Goal: Task Accomplishment & Management: Complete application form

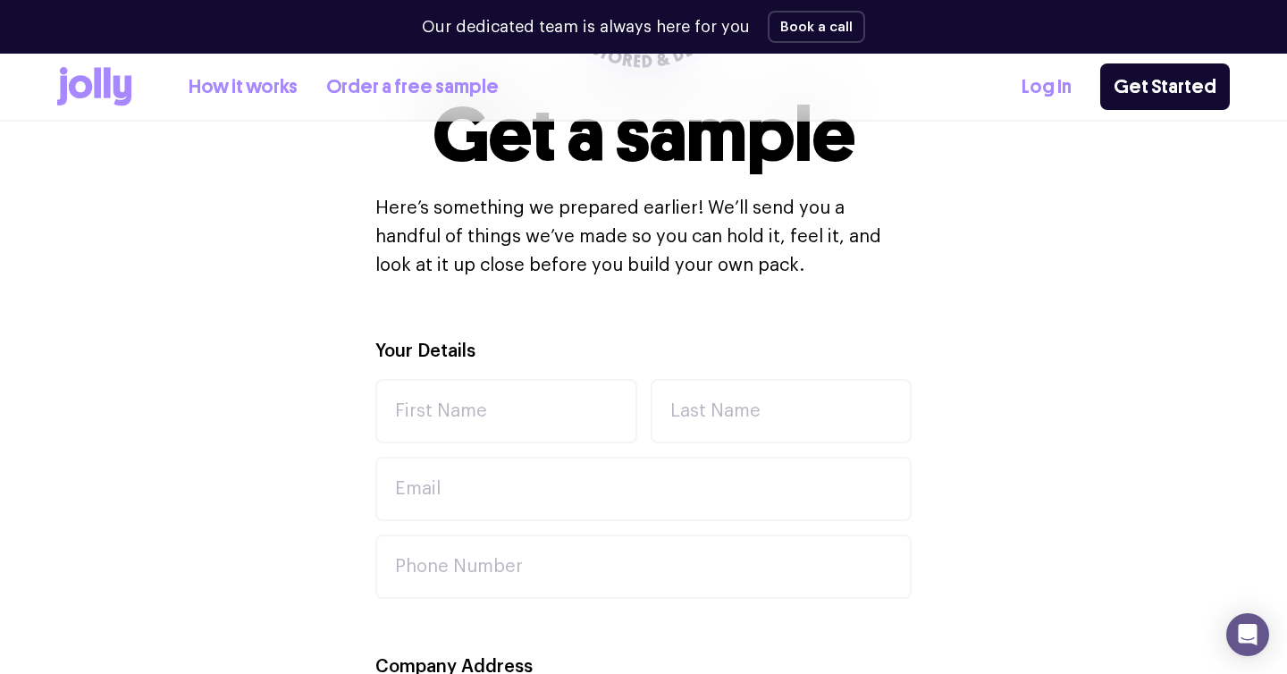
scroll to position [492, 0]
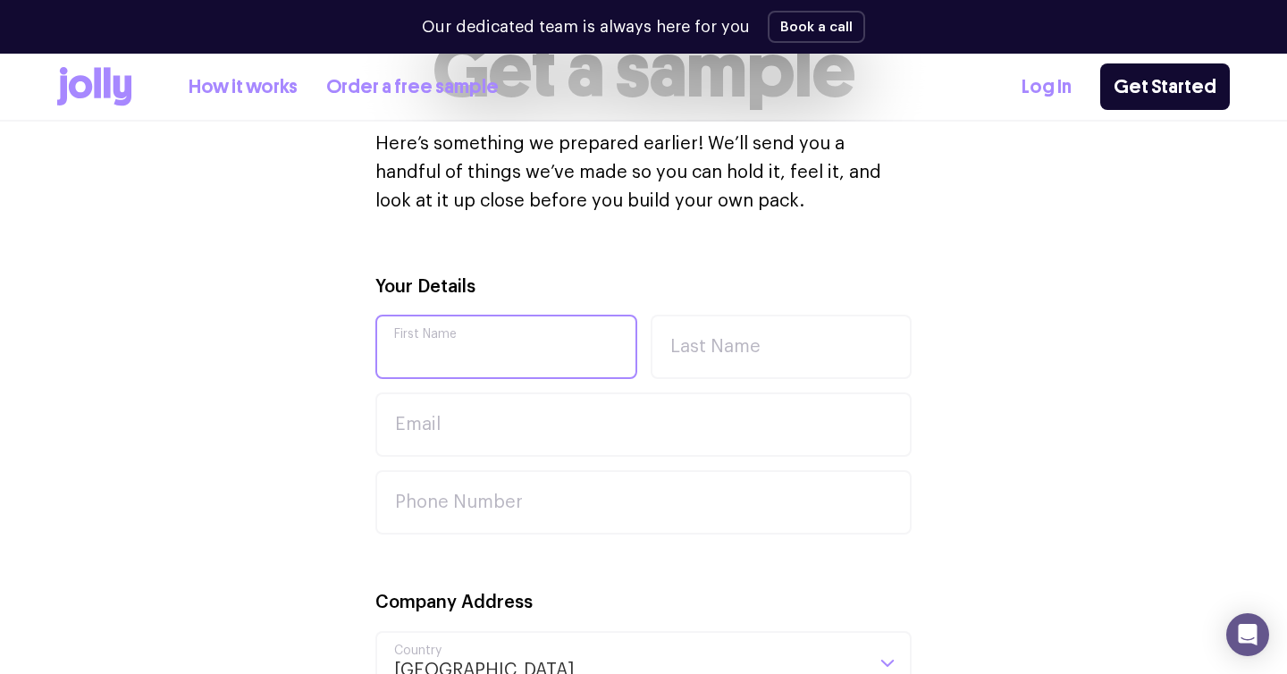
click at [525, 356] on input "First Name" at bounding box center [506, 346] width 262 height 64
type input "C"
type input "[PERSON_NAME]"
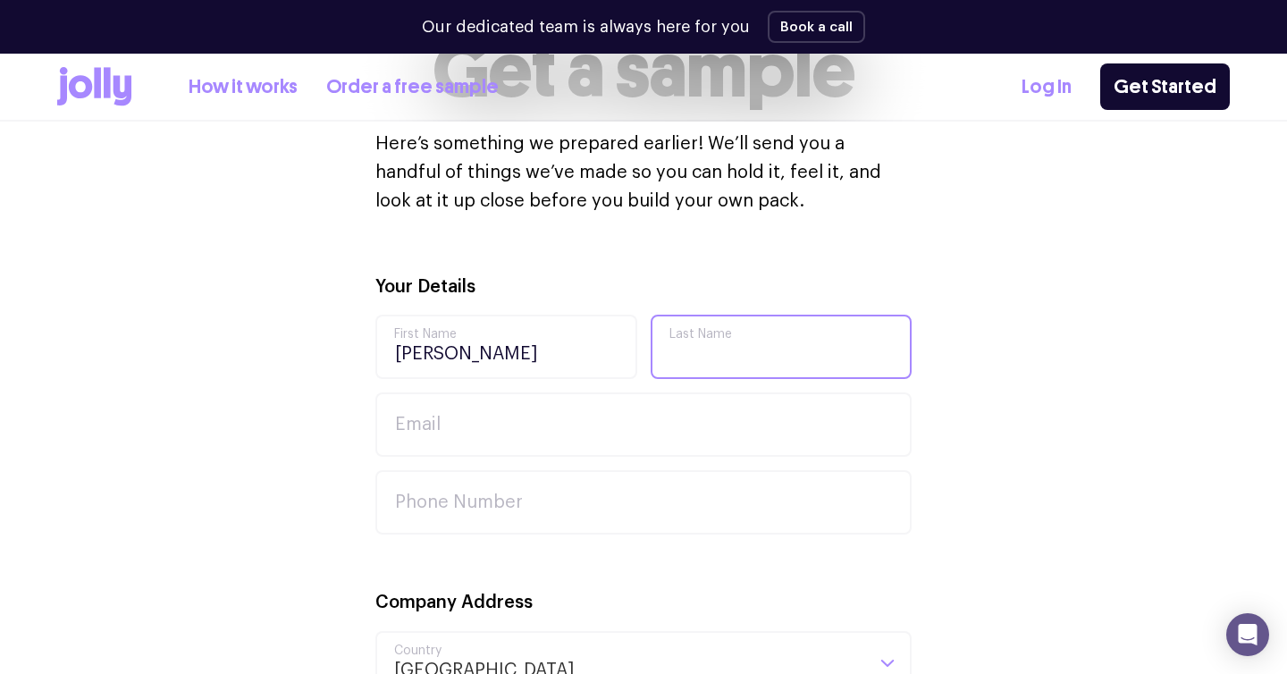
click at [794, 333] on input "Last Name" at bounding box center [781, 346] width 262 height 64
type input "Small"
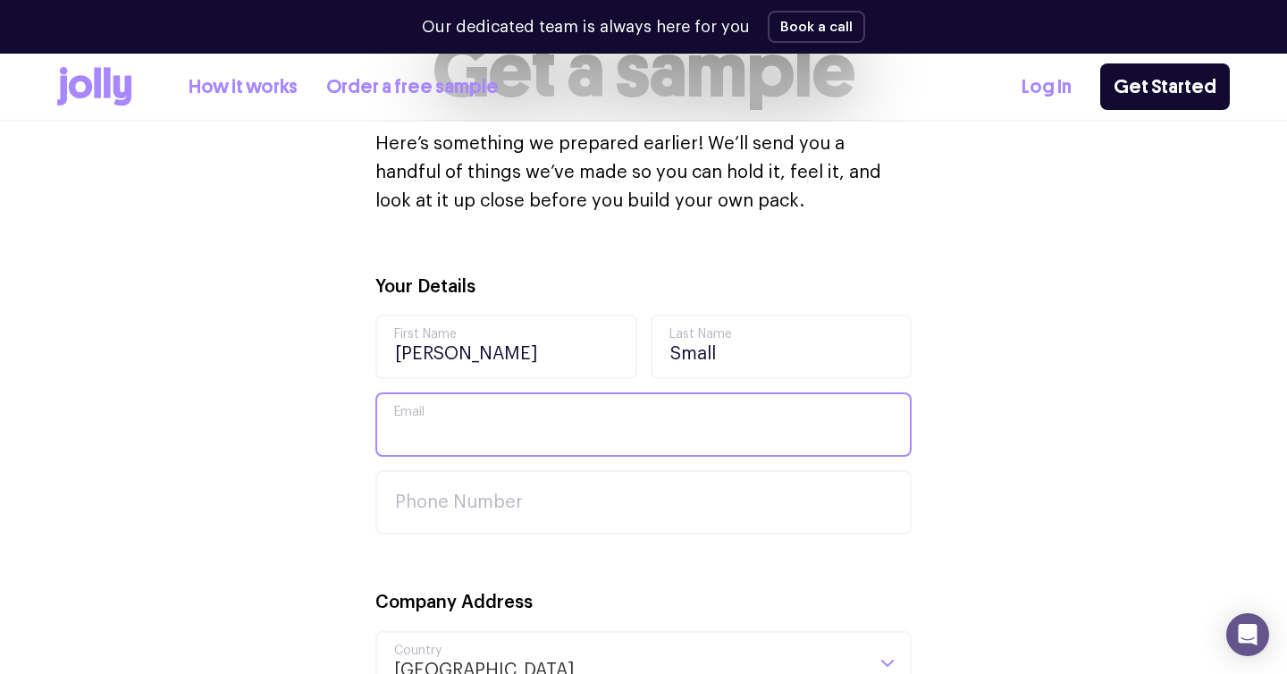
click at [612, 448] on input "Email" at bounding box center [643, 424] width 536 height 64
type input "Chloe.small12@education.nsw.gov.au"
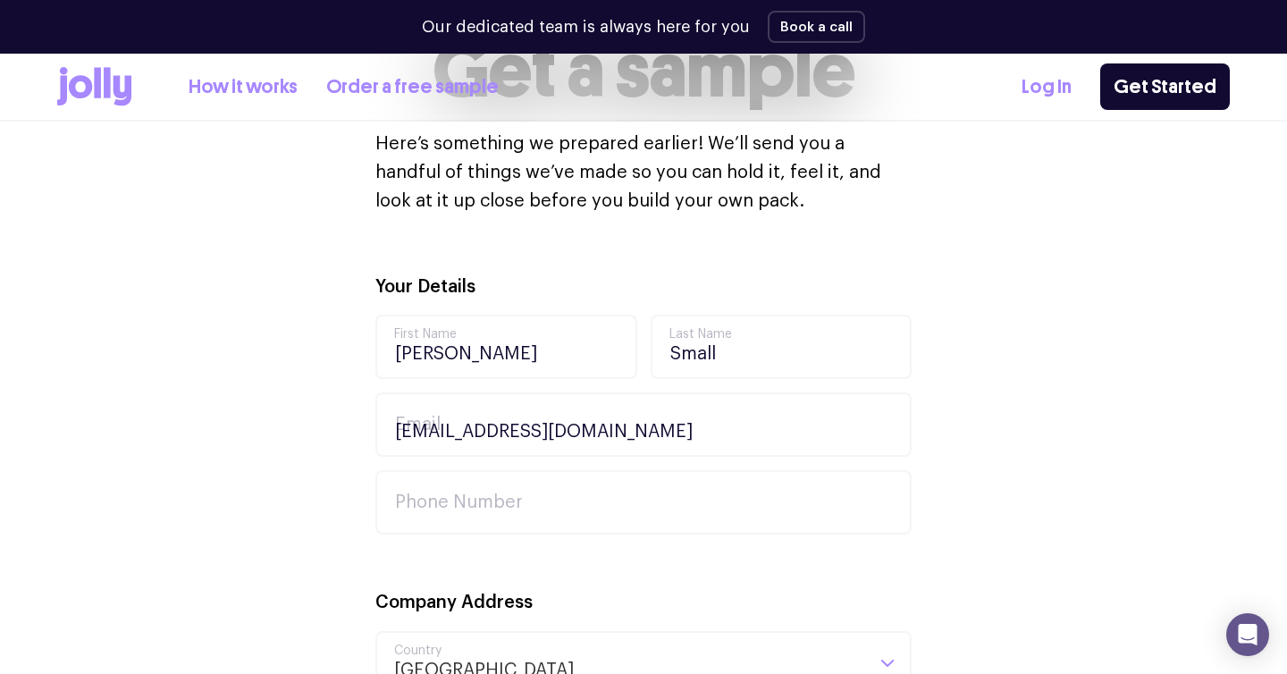
type input "44 devon st"
type input "44 deven street / 52 grason"
type input "north epping"
type input "2121"
click at [533, 501] on input "Phone Number" at bounding box center [643, 502] width 536 height 64
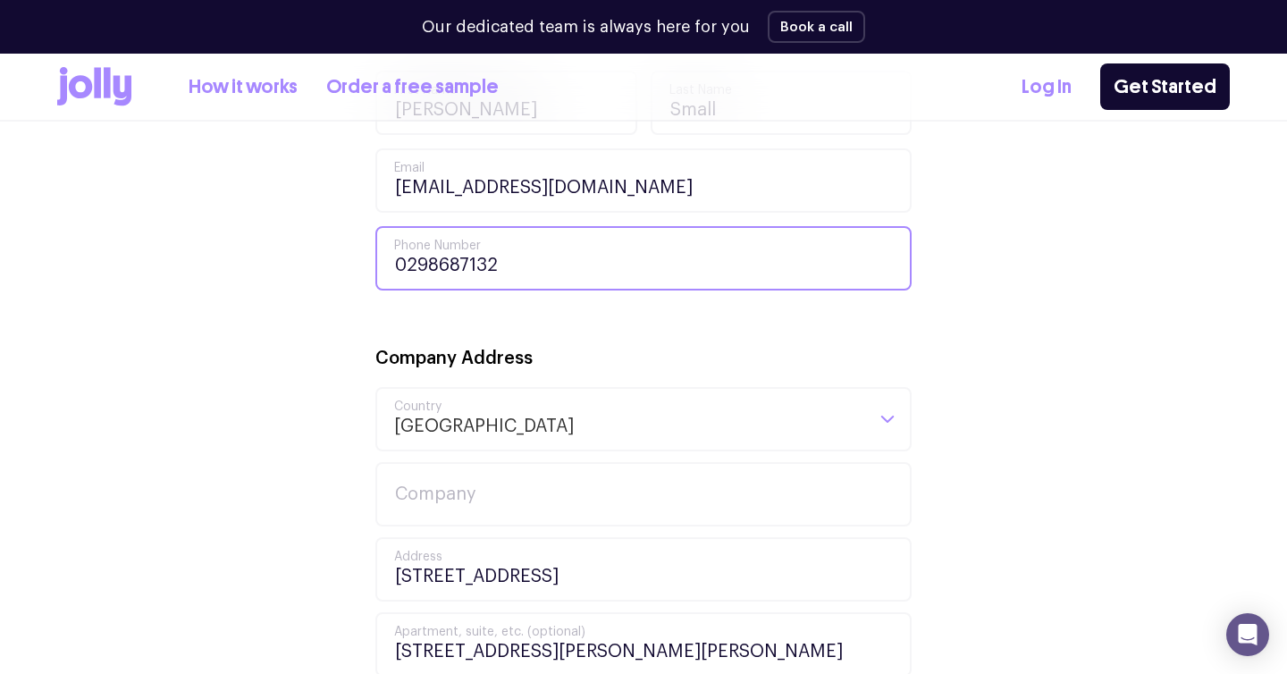
scroll to position [754, 0]
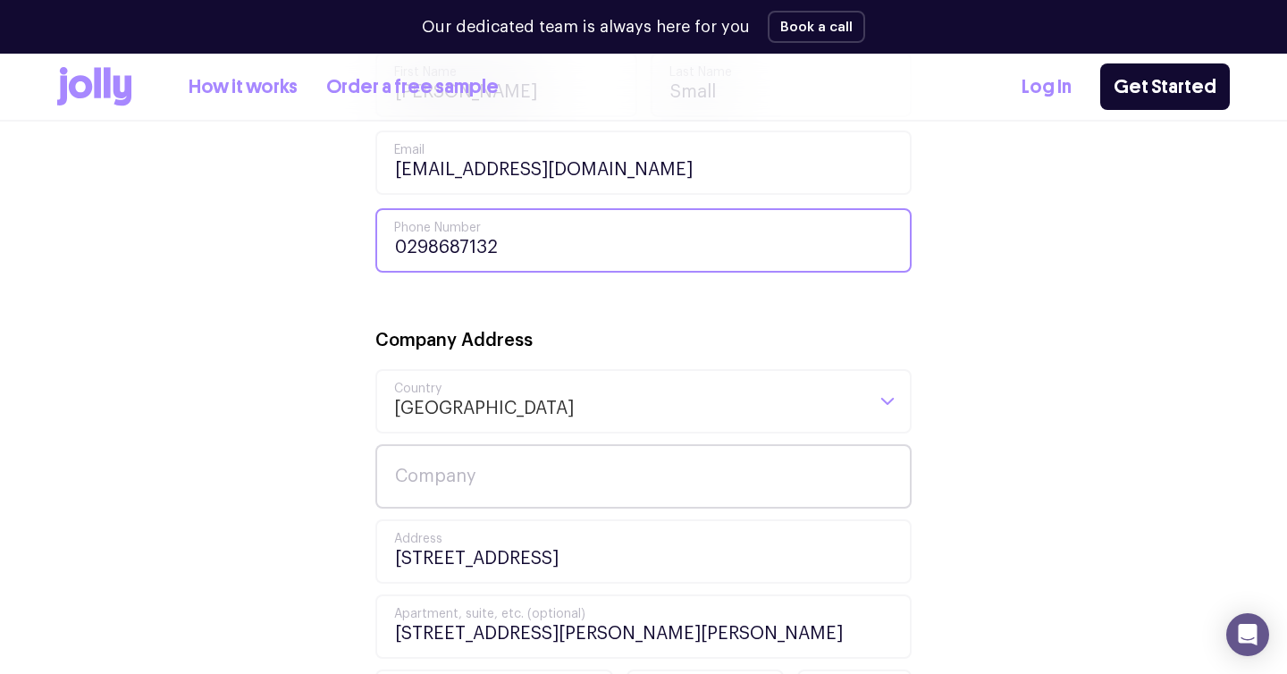
type input "0298687132"
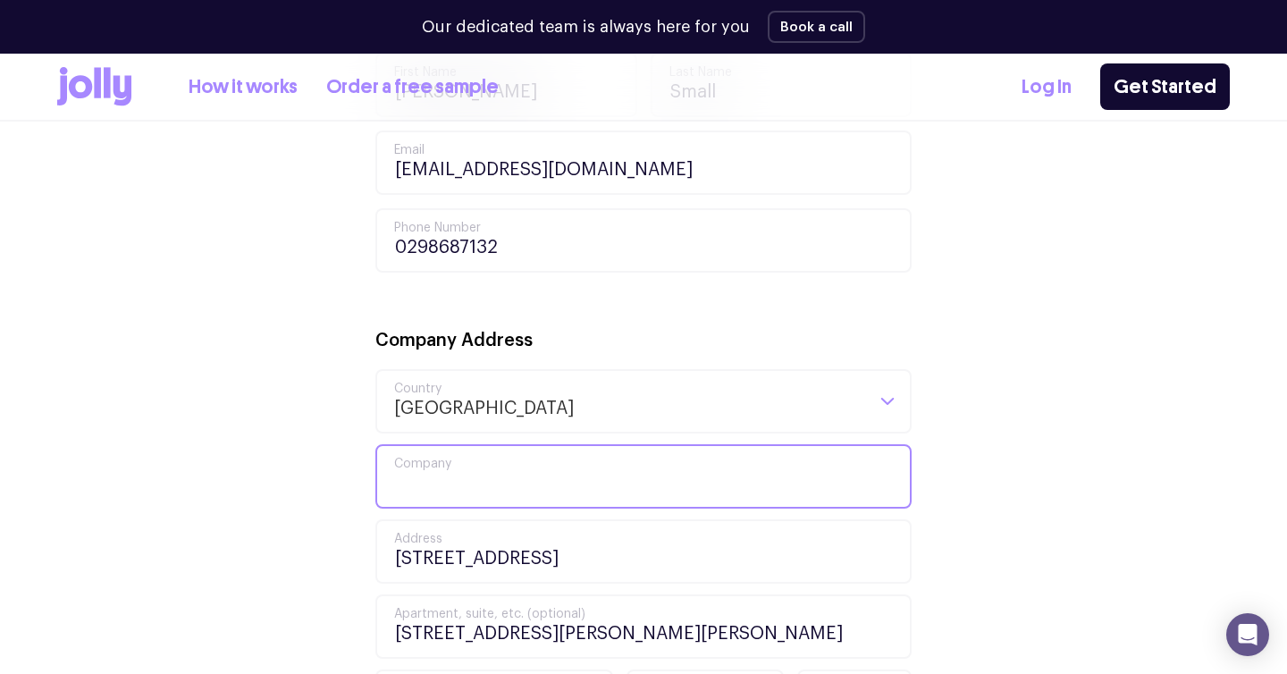
click at [471, 470] on input "Company" at bounding box center [643, 476] width 536 height 64
type input "Tech data"
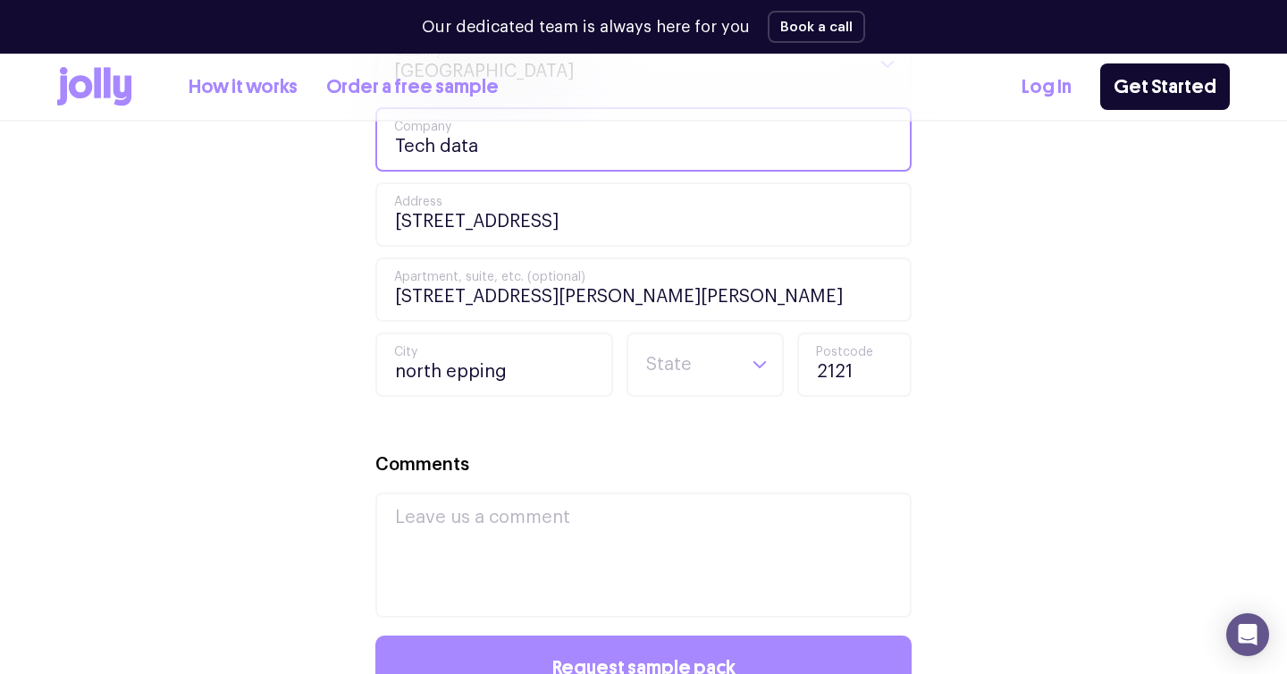
scroll to position [1090, 0]
click at [678, 365] on input "Search for option" at bounding box center [689, 365] width 91 height 61
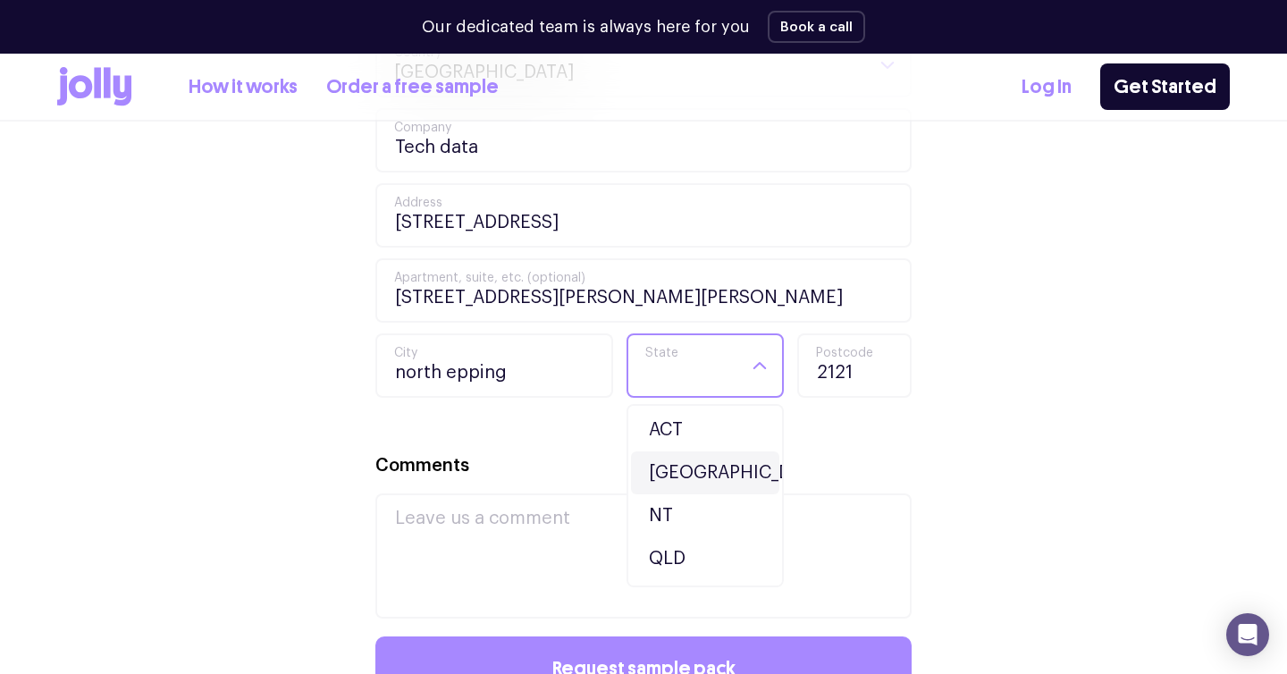
click at [673, 474] on li "NSW" at bounding box center [705, 472] width 148 height 43
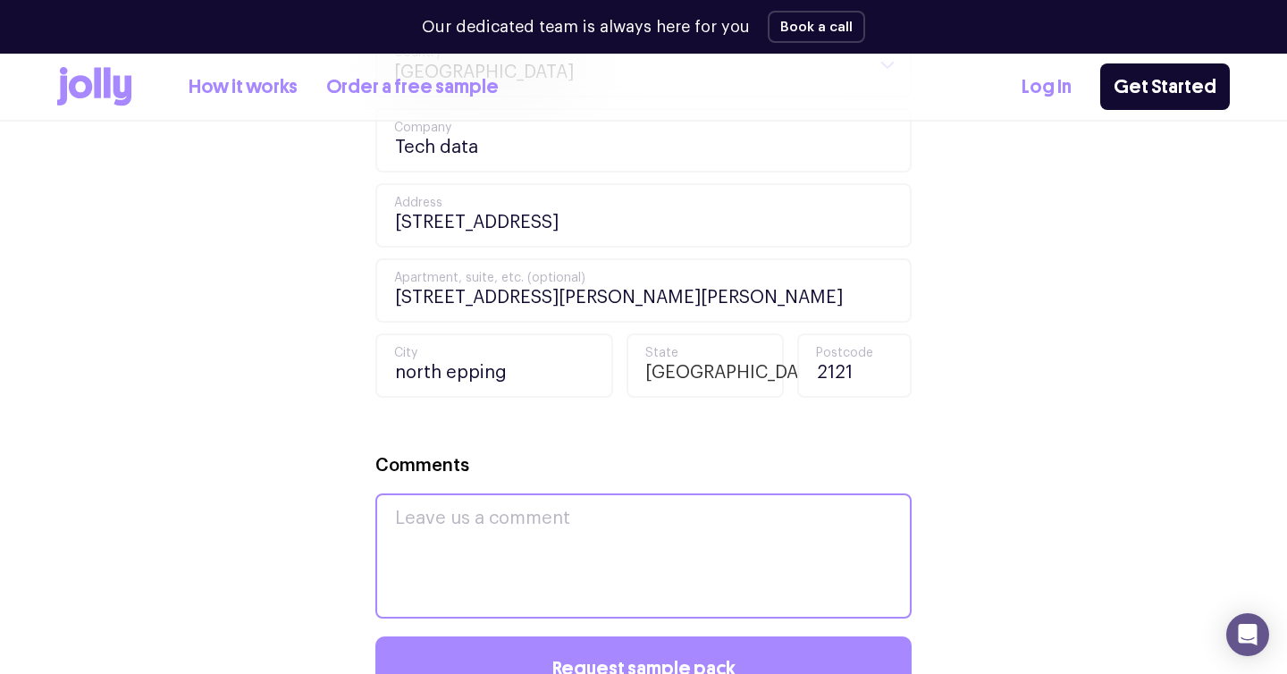
click at [539, 535] on textarea "Comments" at bounding box center [643, 555] width 536 height 125
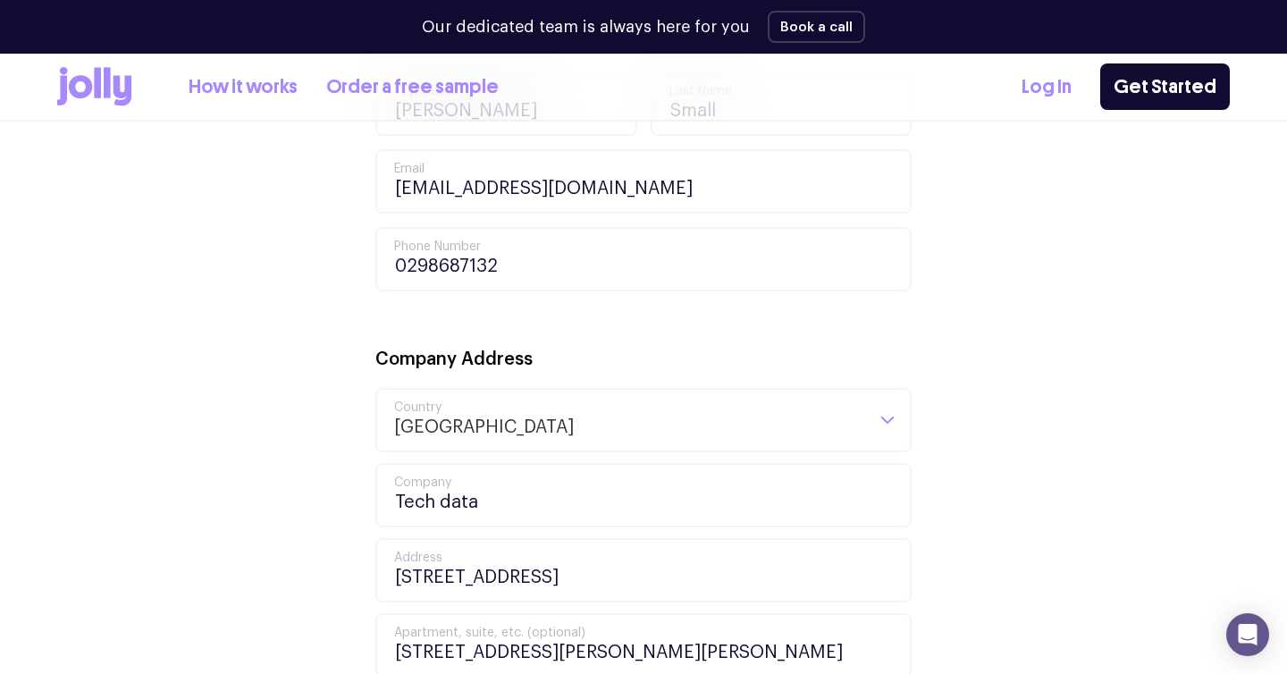
scroll to position [0, 0]
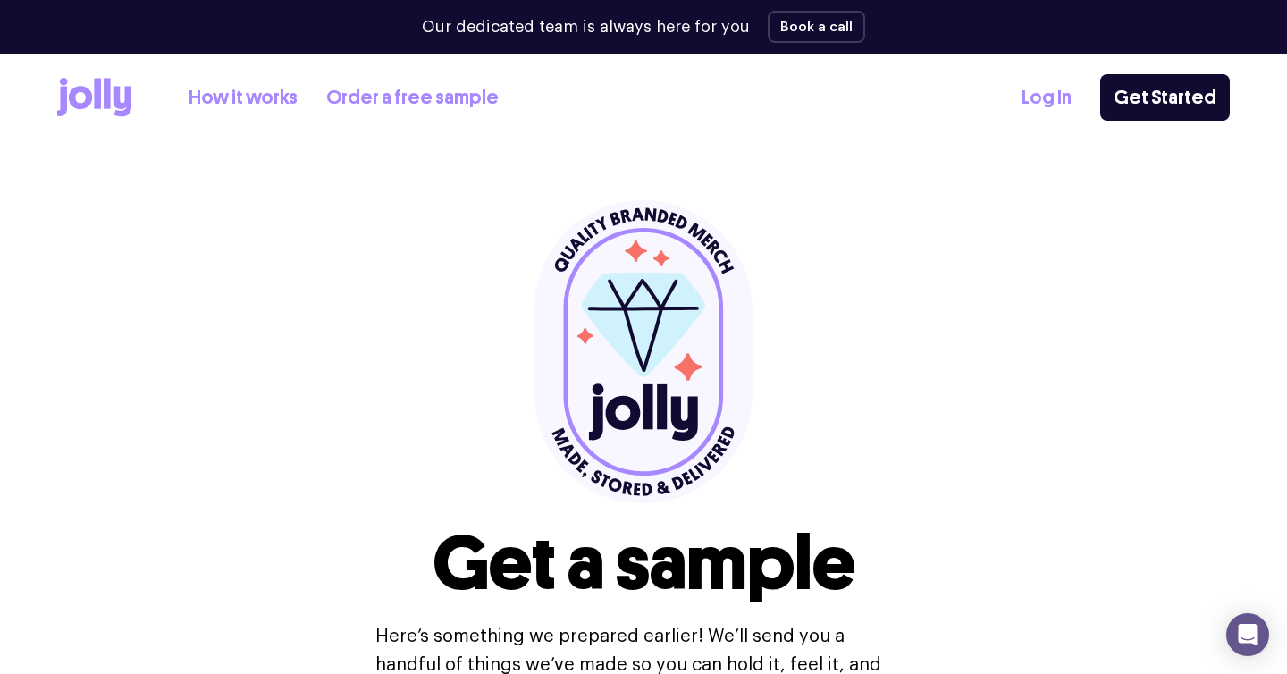
click at [1054, 103] on link "Log In" at bounding box center [1046, 97] width 50 height 29
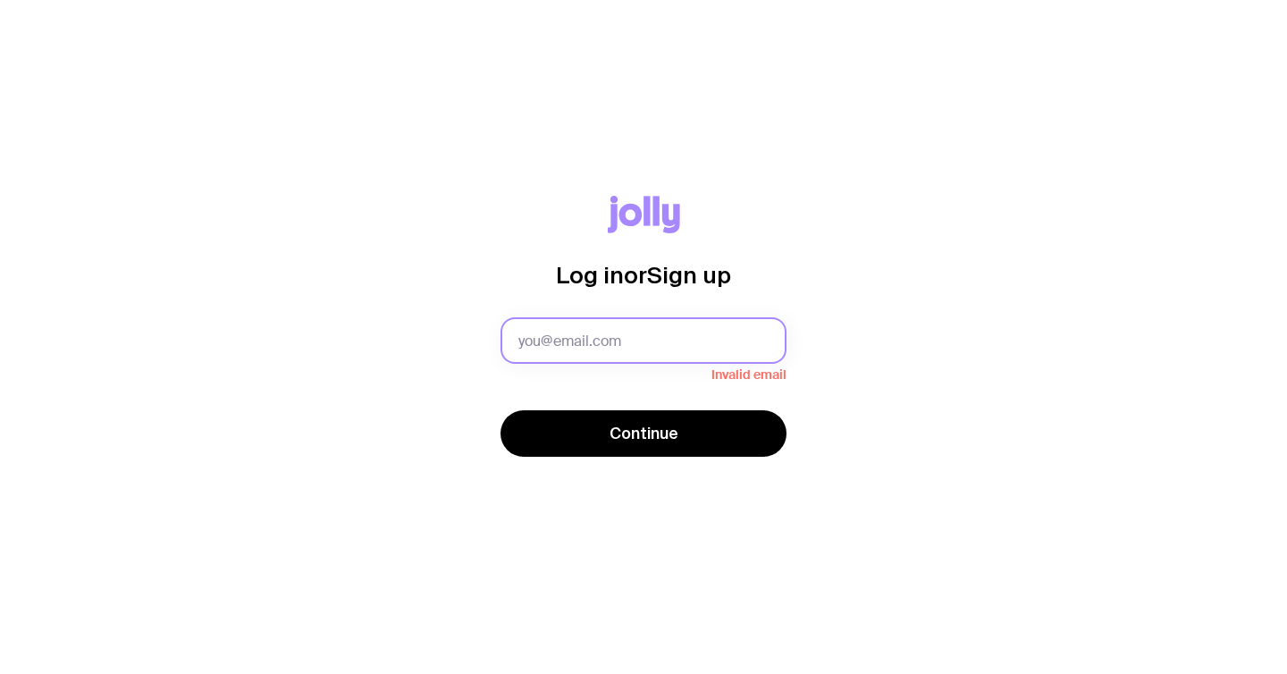
click at [559, 341] on input "text" at bounding box center [643, 340] width 286 height 46
type input "[EMAIL_ADDRESS][DOMAIN_NAME]"
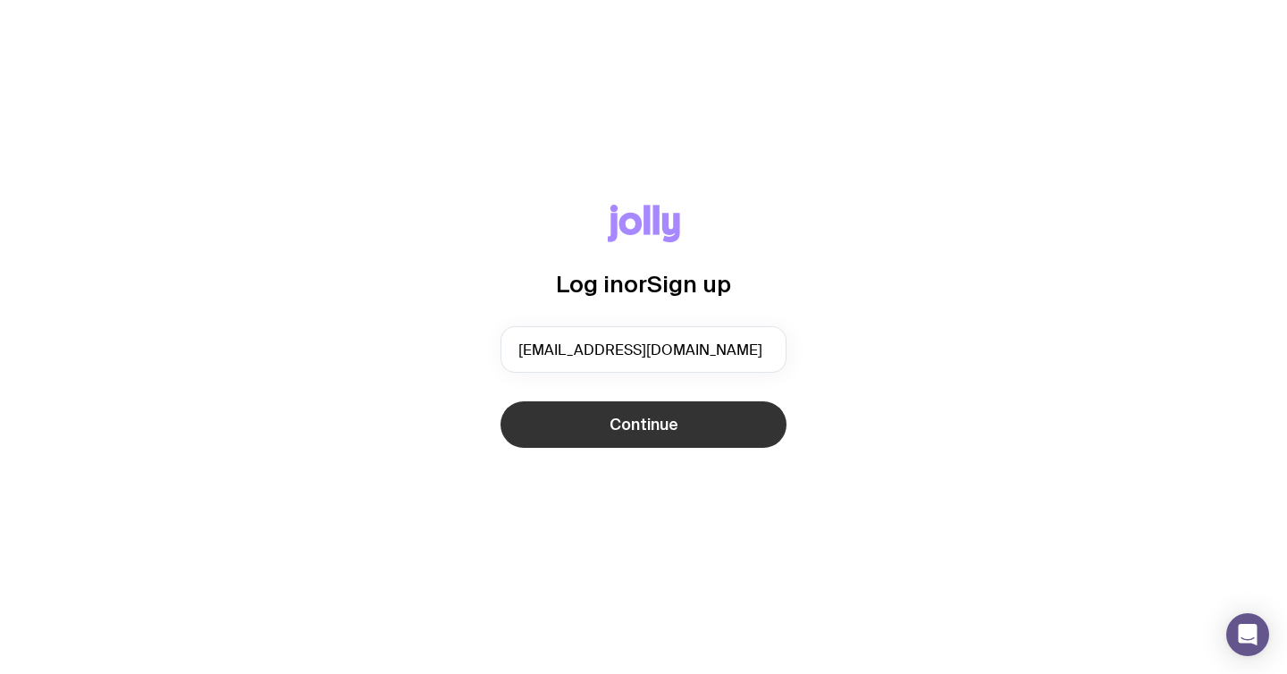
click at [599, 417] on button "Continue" at bounding box center [643, 424] width 286 height 46
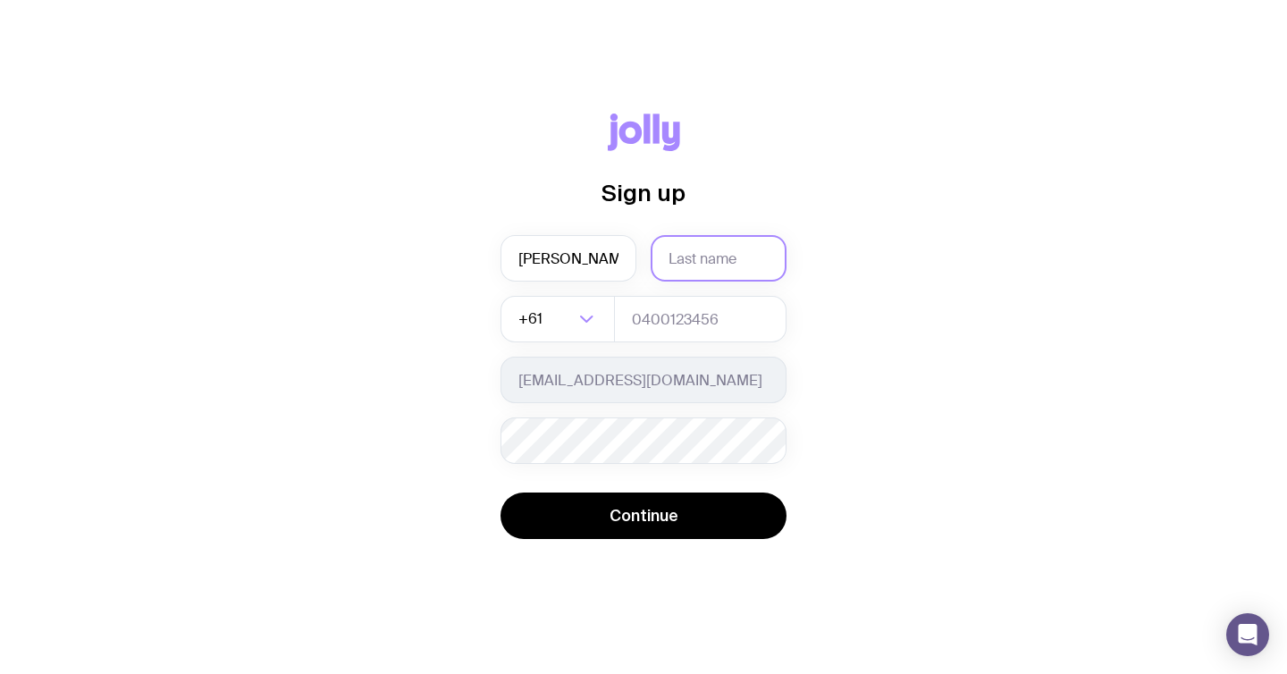
type input "[PERSON_NAME]"
click at [682, 260] on input "text" at bounding box center [718, 258] width 136 height 46
type input "Small"
click at [735, 321] on input "0414766624" at bounding box center [700, 319] width 172 height 46
type input "0"
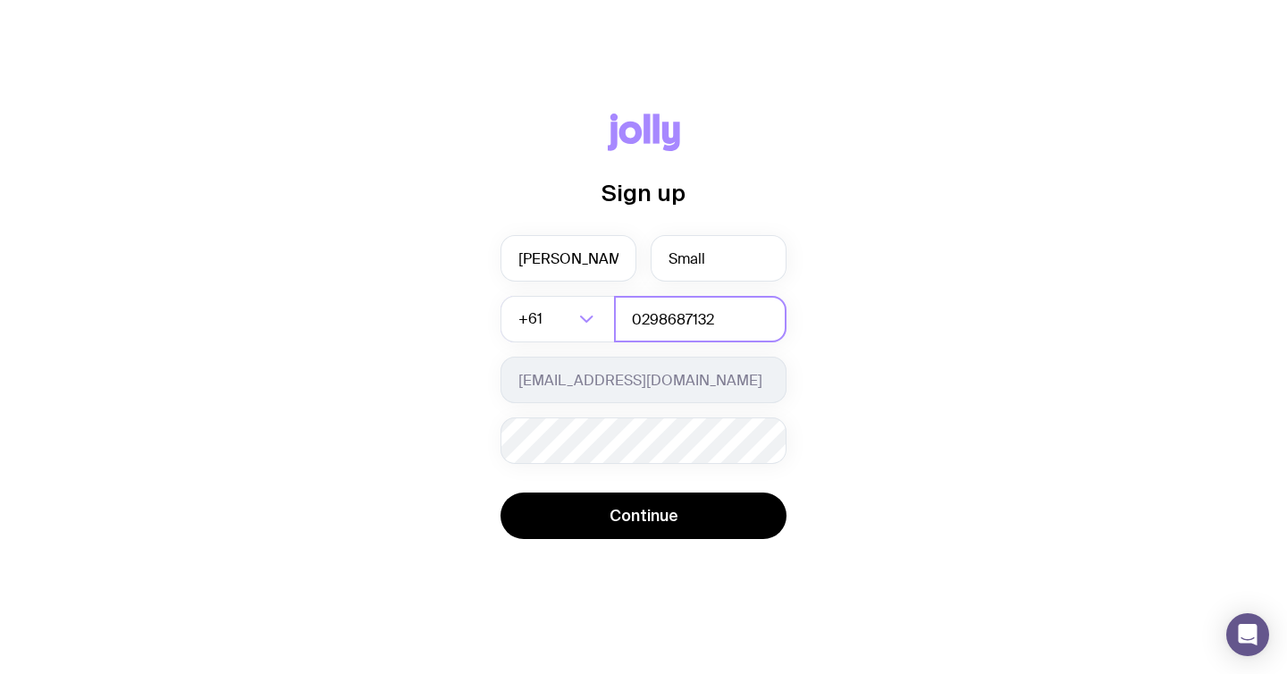
type input "0298687132"
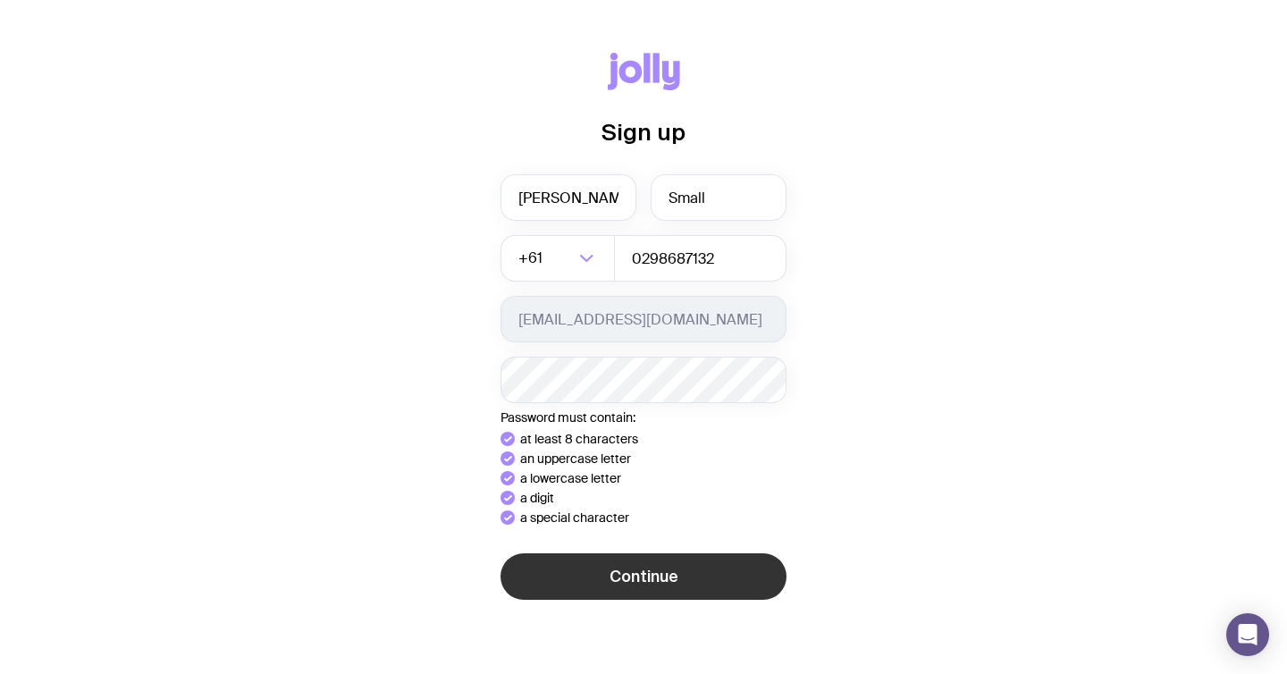
click at [658, 578] on button "Continue" at bounding box center [643, 576] width 286 height 46
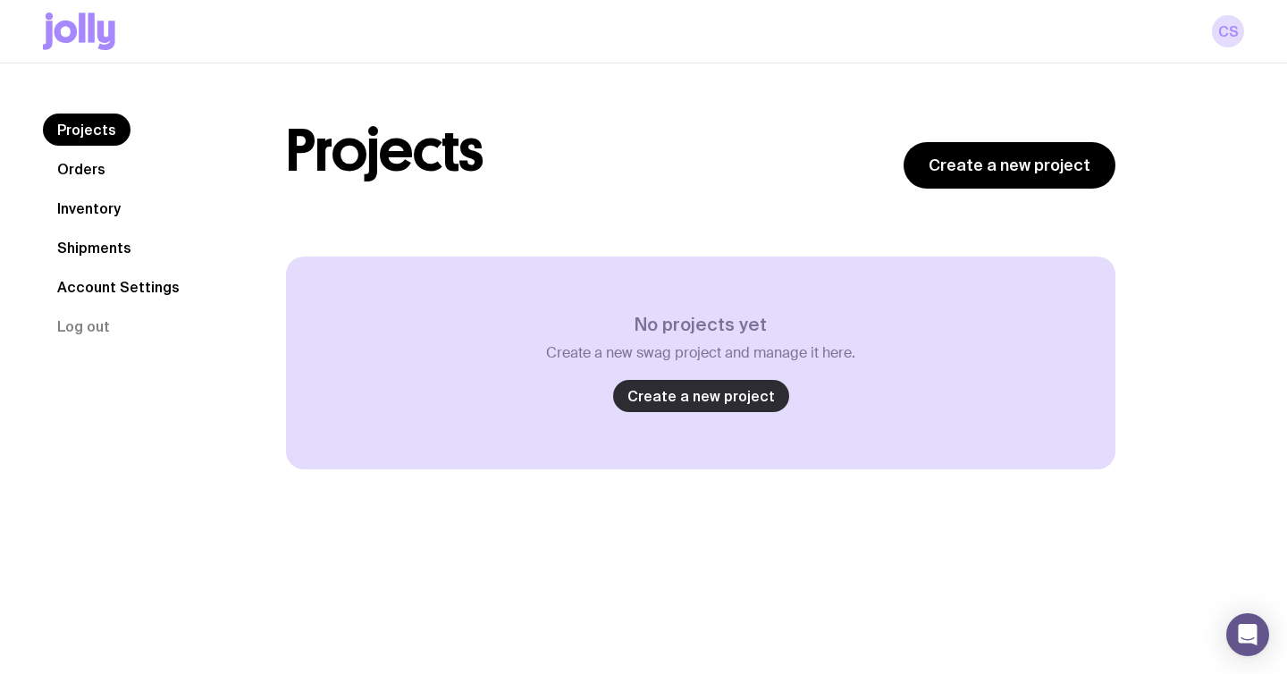
click at [687, 388] on link "Create a new project" at bounding box center [701, 396] width 176 height 32
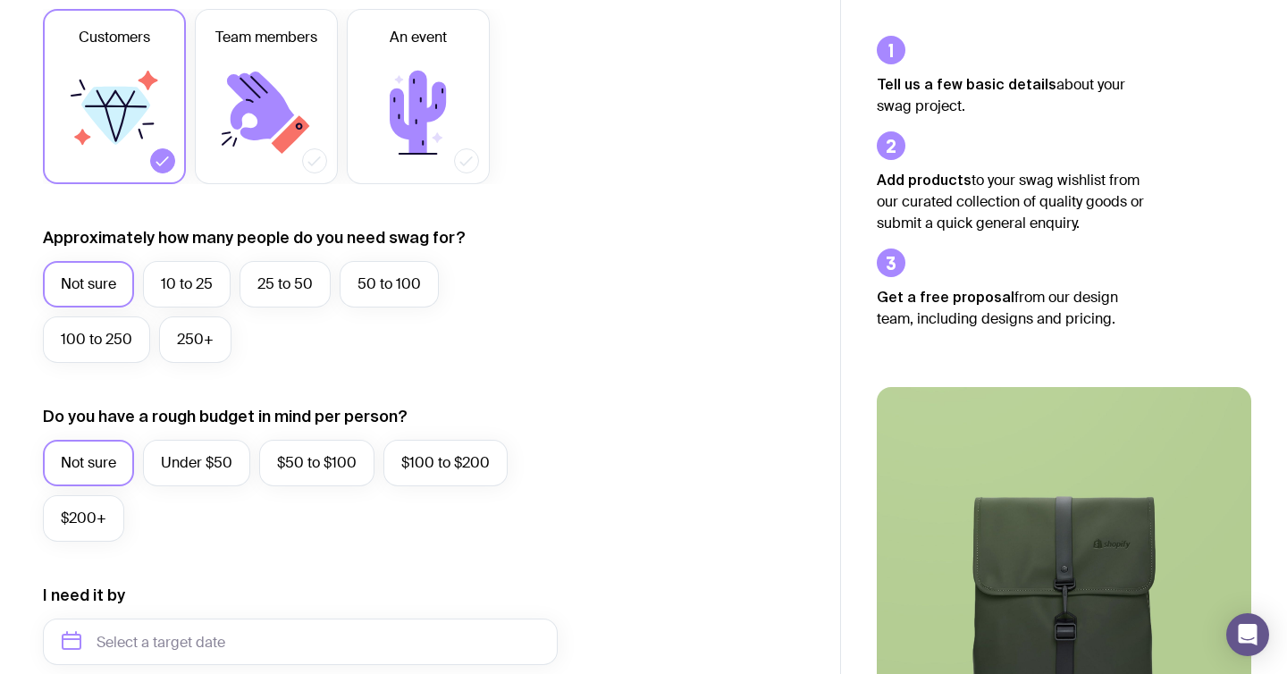
scroll to position [327, 0]
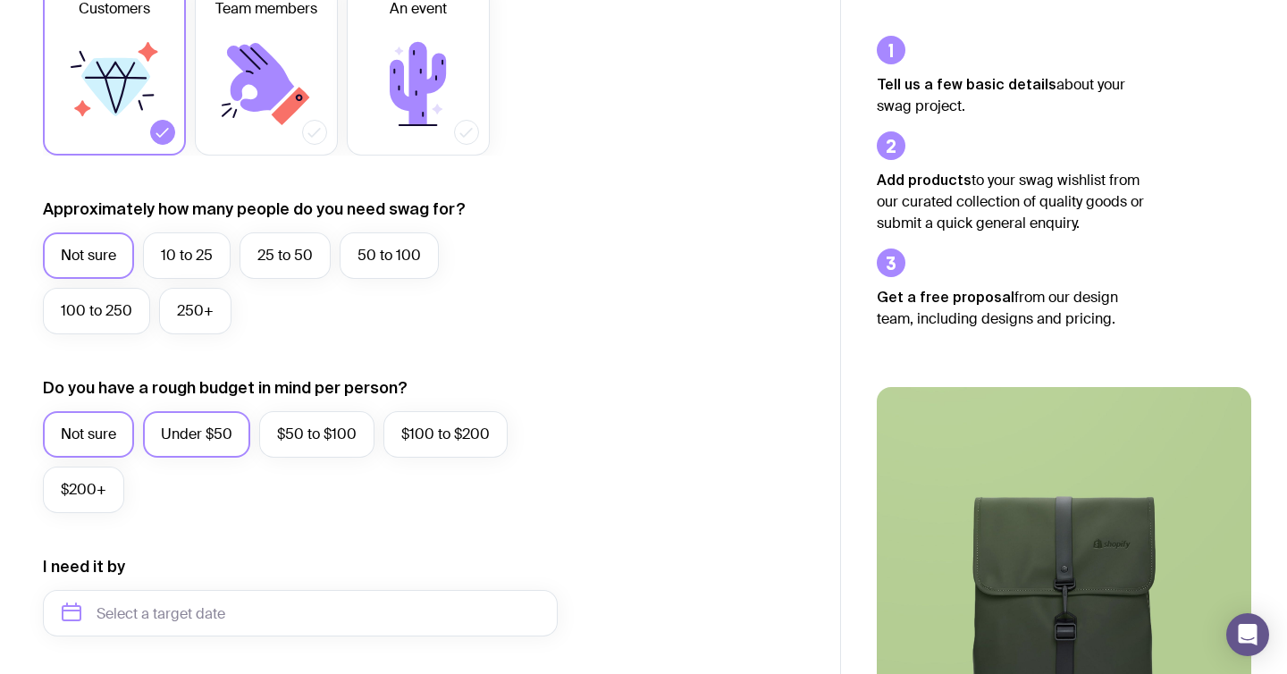
click at [212, 439] on label "Under $50" at bounding box center [196, 434] width 107 height 46
click at [0, 0] on input "Under $50" at bounding box center [0, 0] width 0 height 0
click at [192, 252] on label "10 to 25" at bounding box center [187, 255] width 88 height 46
click at [0, 0] on input "10 to 25" at bounding box center [0, 0] width 0 height 0
click at [103, 239] on label "Not sure" at bounding box center [88, 255] width 91 height 46
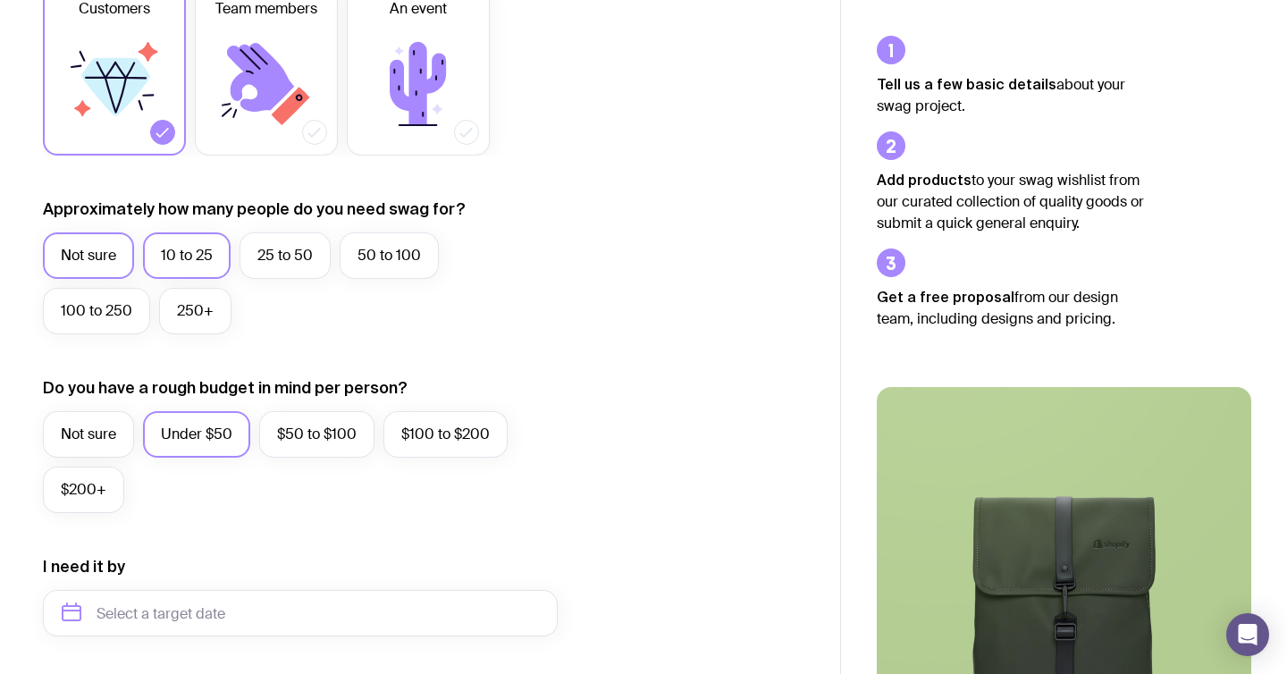
click at [0, 0] on input "Not sure" at bounding box center [0, 0] width 0 height 0
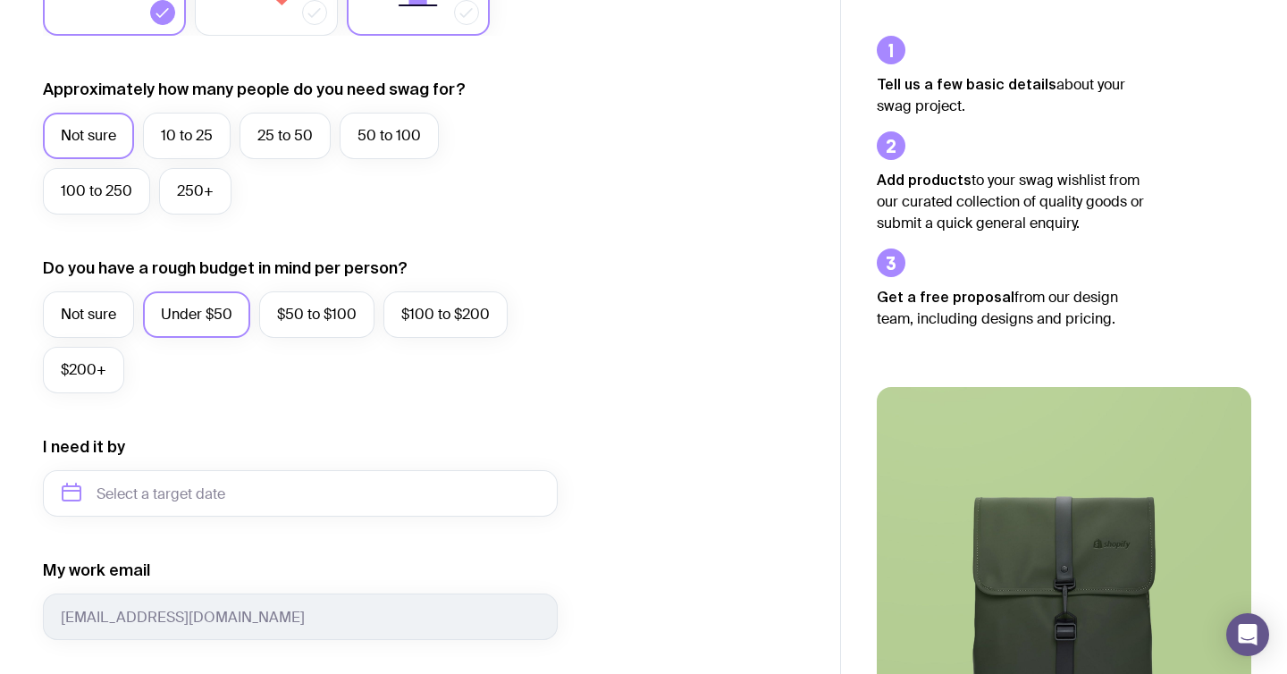
scroll to position [813, 0]
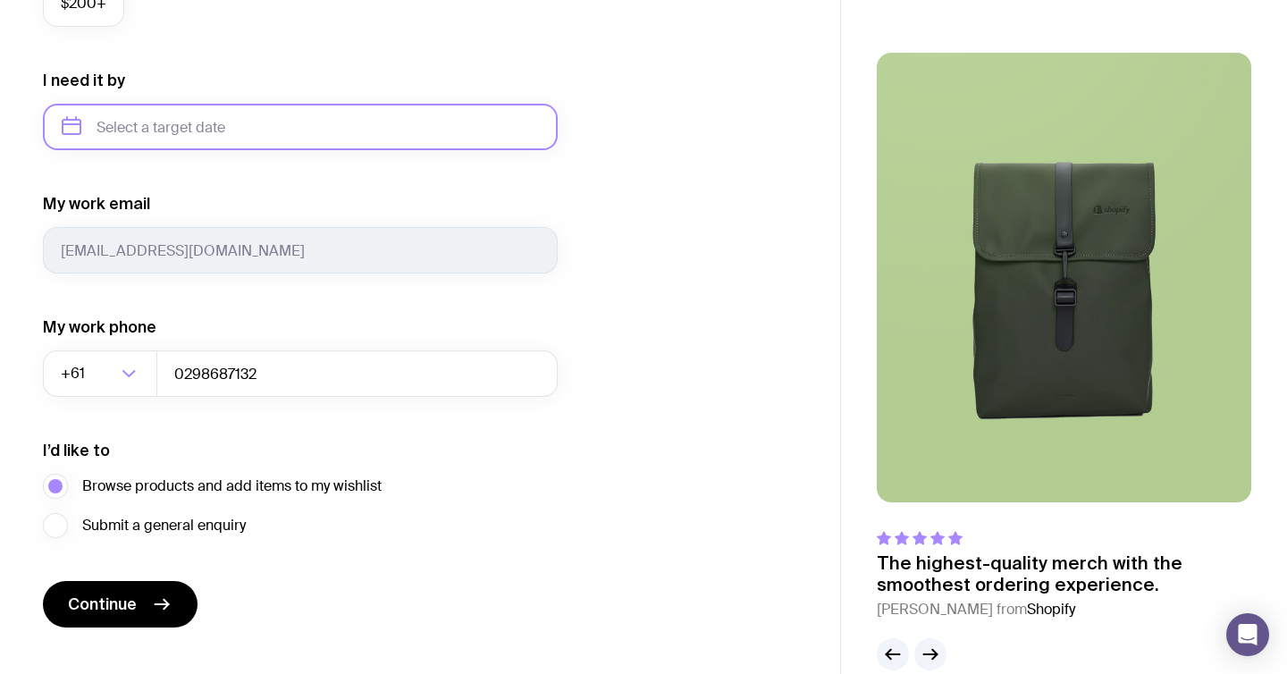
click at [271, 134] on input "text" at bounding box center [300, 127] width 515 height 46
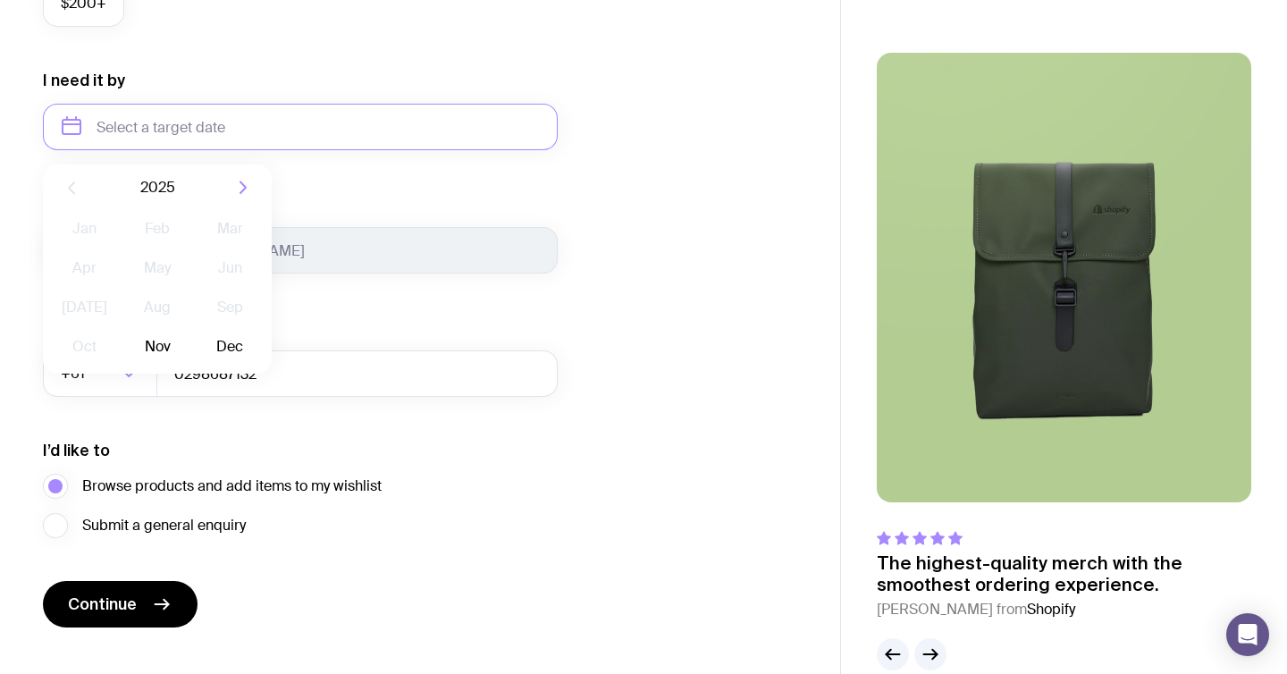
click at [425, 162] on form "I want swag for Customers Team members An event Approximately how many people d…" at bounding box center [300, 43] width 515 height 1167
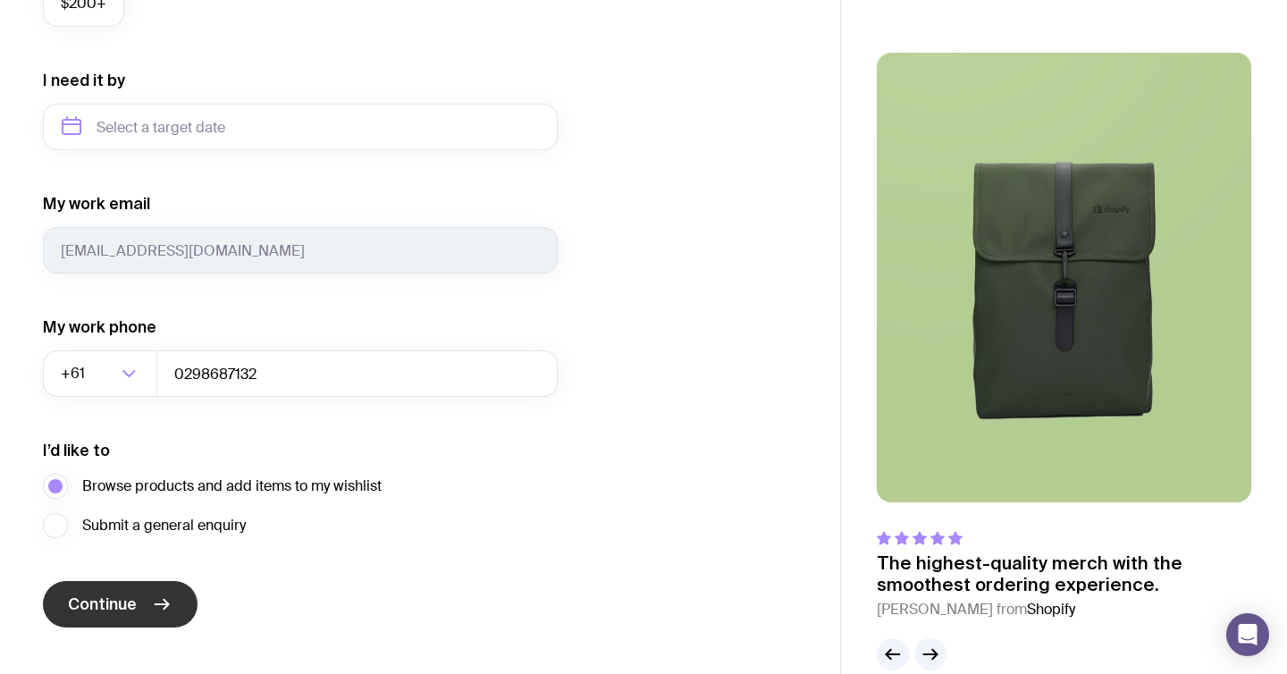
click at [98, 600] on span "Continue" at bounding box center [102, 603] width 69 height 21
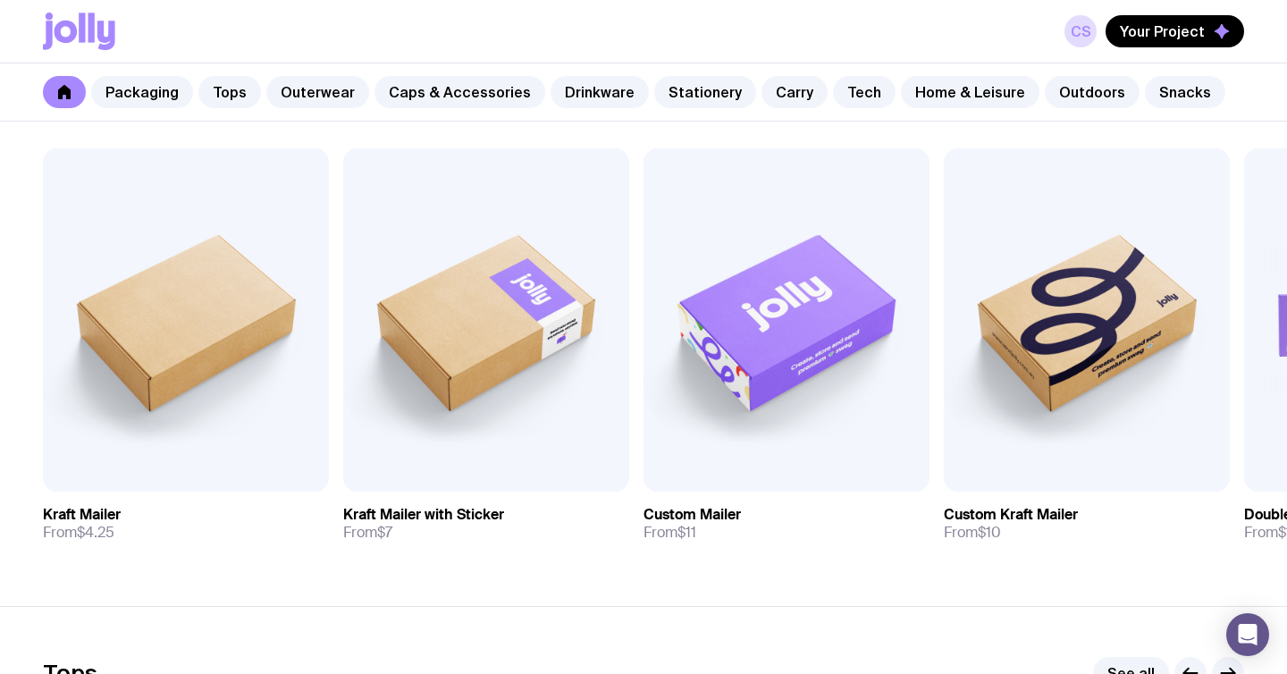
scroll to position [382, 0]
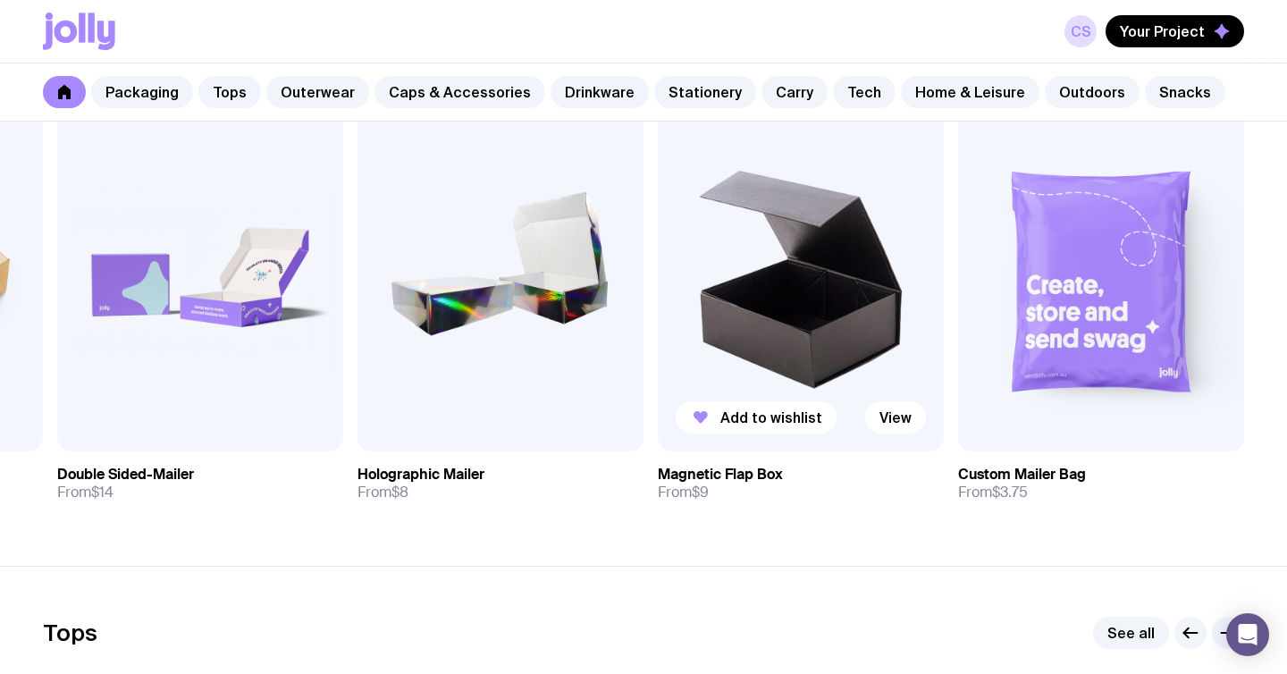
click at [730, 318] on img at bounding box center [801, 279] width 286 height 343
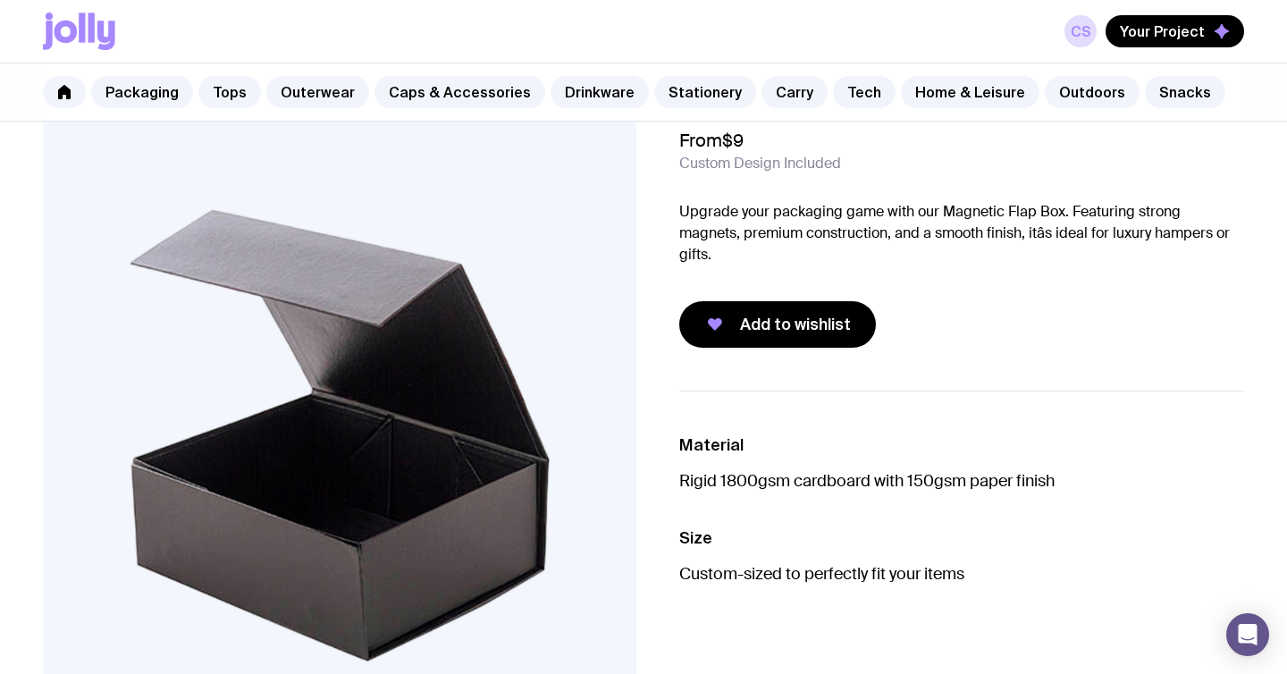
scroll to position [81, 0]
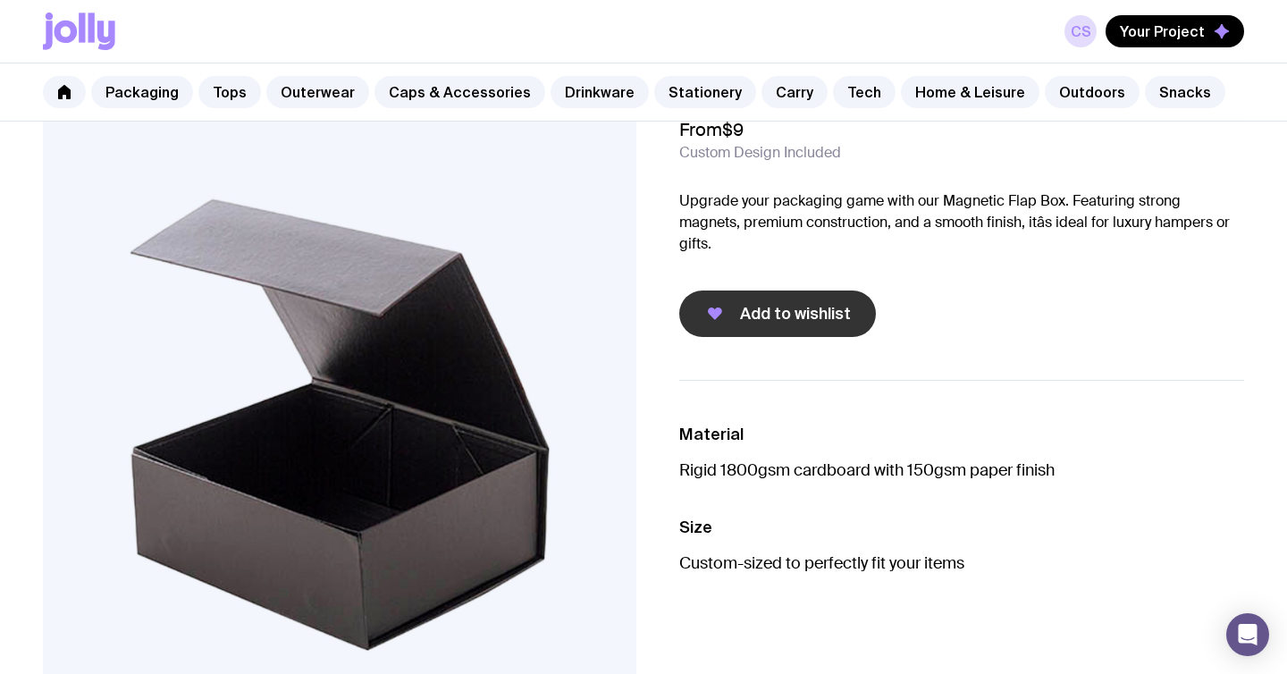
click at [798, 290] on button "Add to wishlist" at bounding box center [777, 313] width 197 height 46
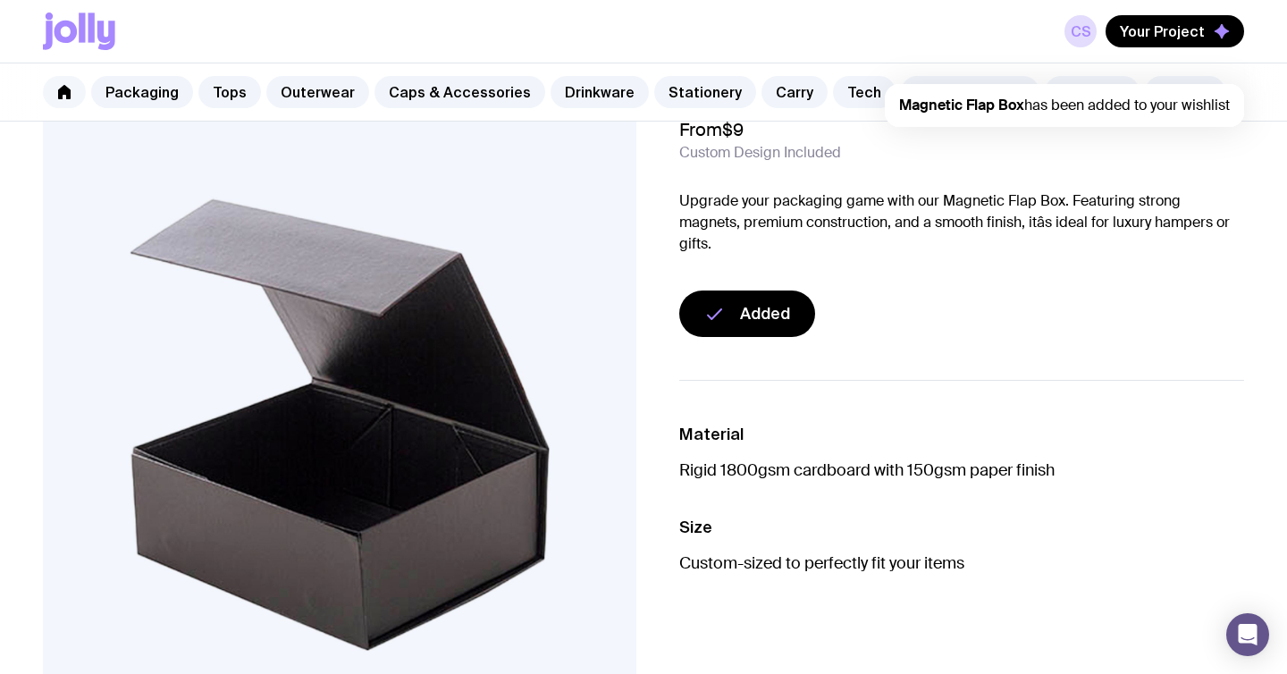
scroll to position [0, 0]
click at [219, 92] on link "Tops" at bounding box center [229, 92] width 63 height 32
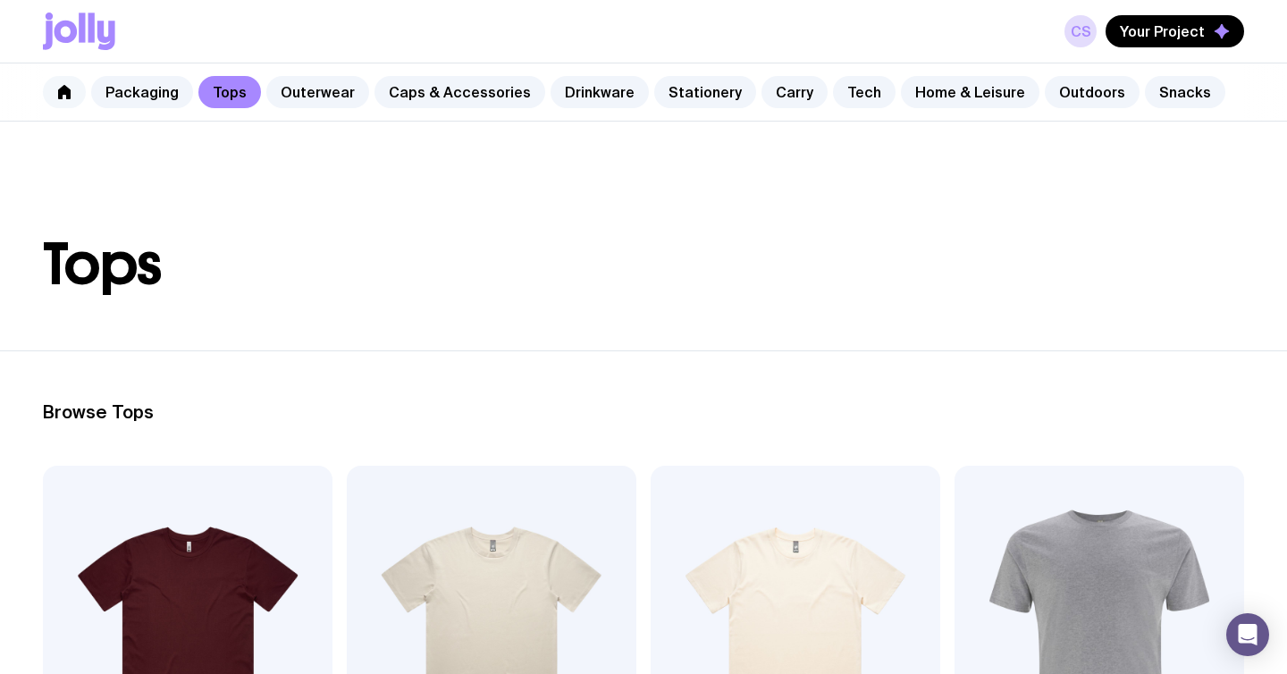
click at [78, 89] on link at bounding box center [64, 92] width 43 height 32
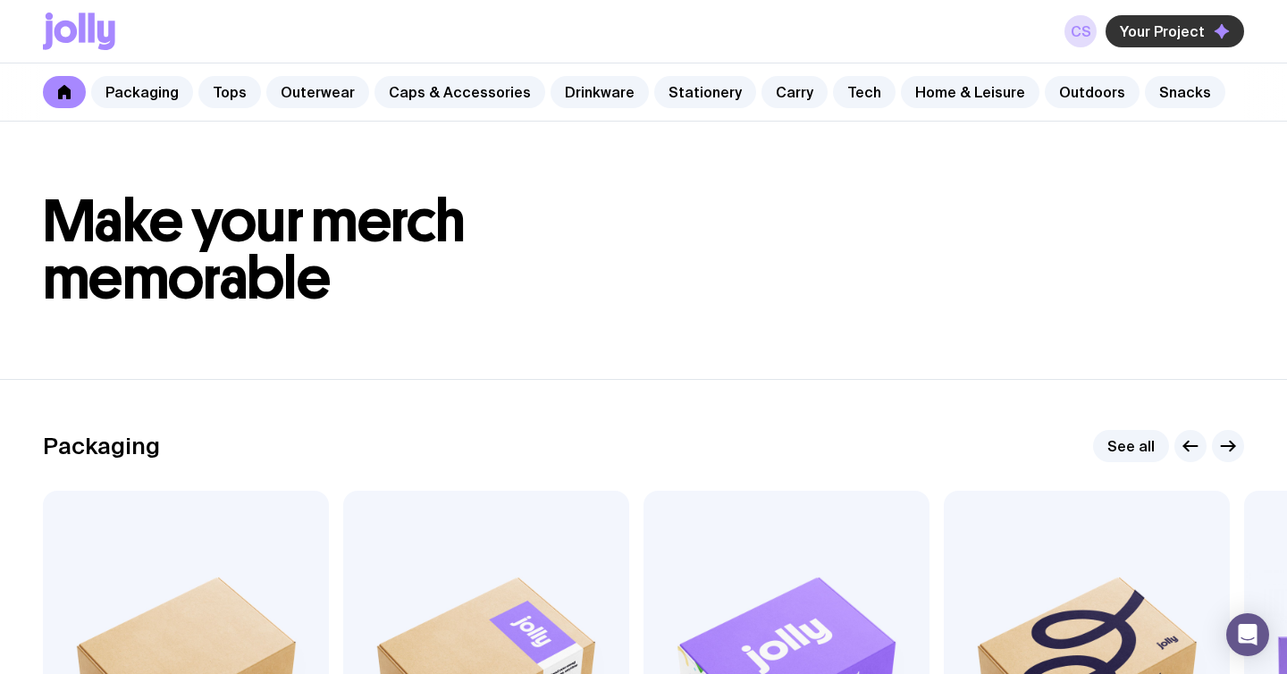
click at [1143, 35] on span "Your Project" at bounding box center [1162, 31] width 85 height 18
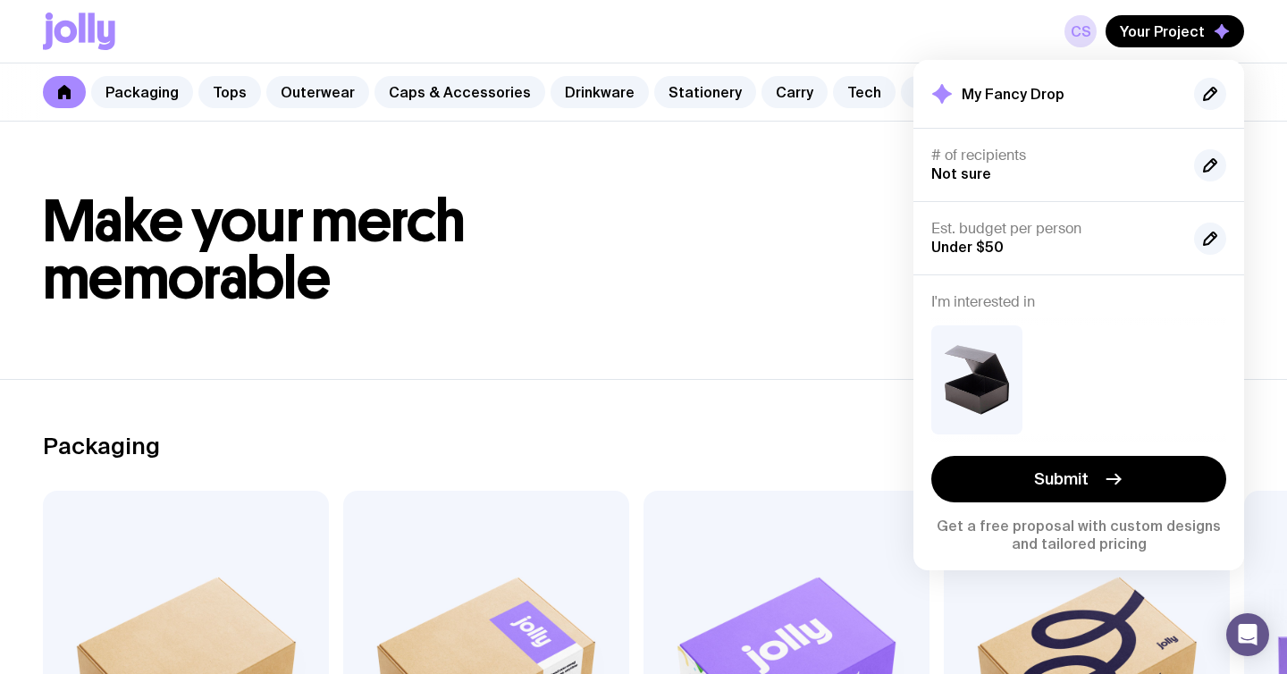
click at [802, 341] on header "Make your merch memorable" at bounding box center [643, 250] width 1287 height 257
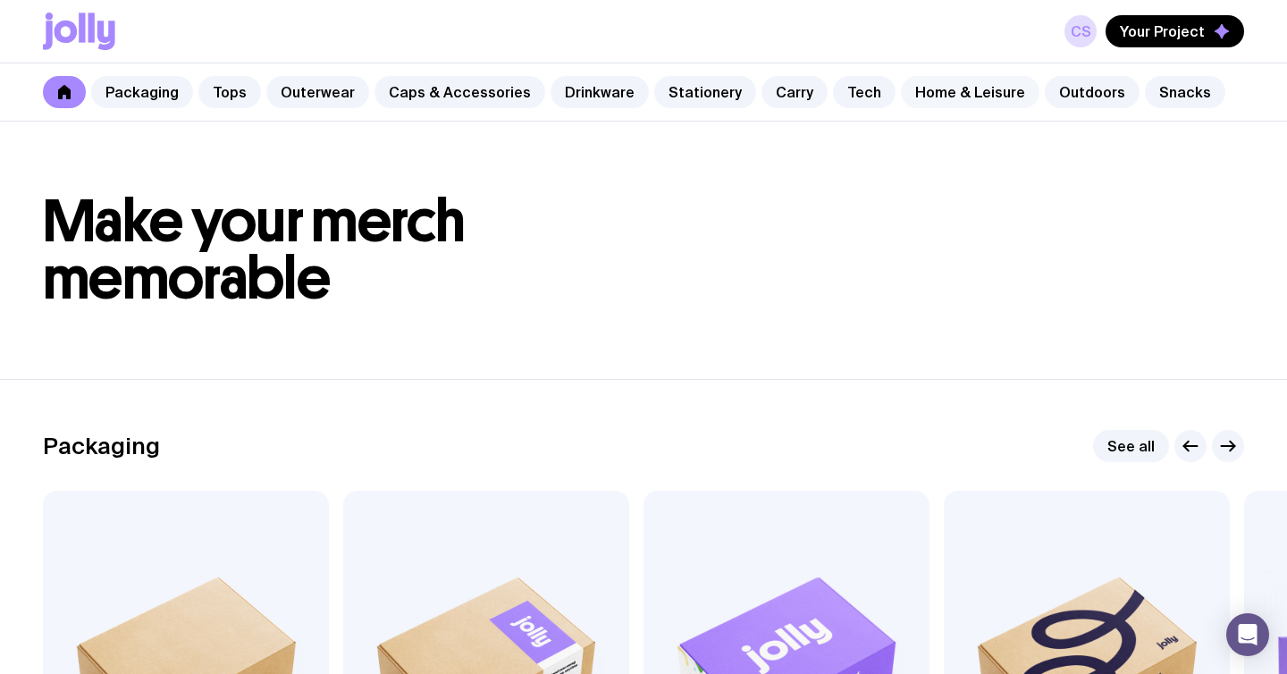
click at [978, 94] on link "Home & Leisure" at bounding box center [970, 92] width 138 height 32
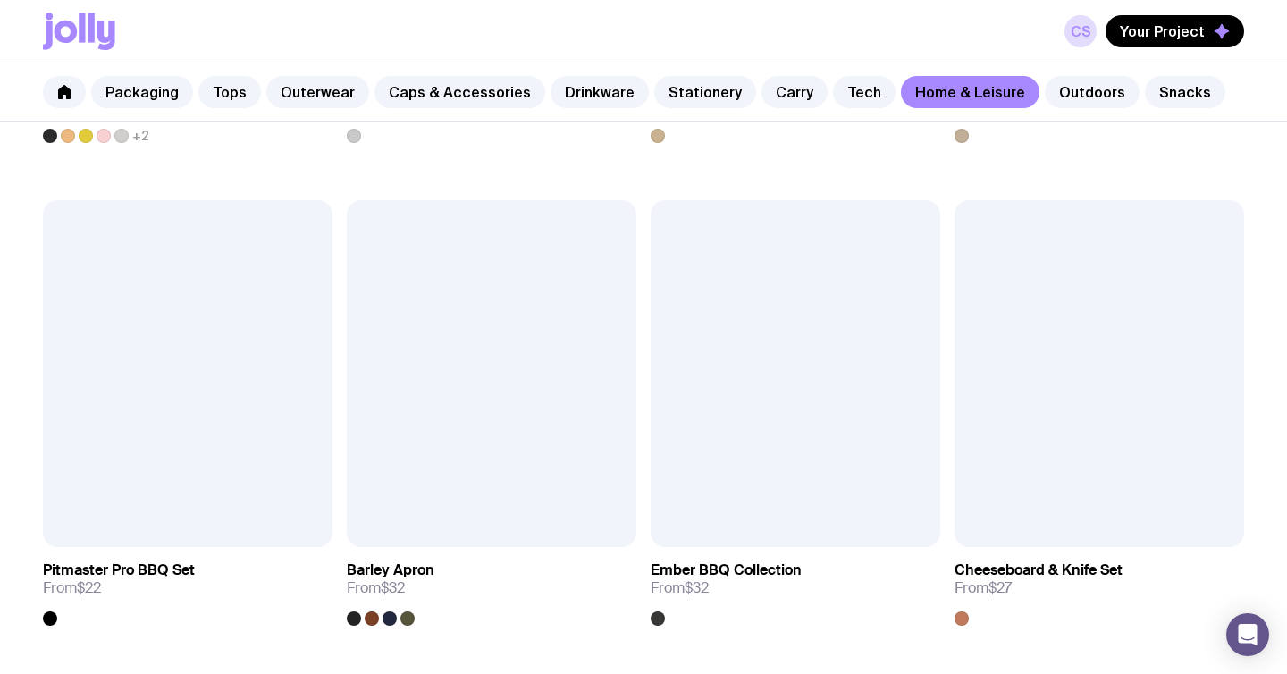
scroll to position [1261, 0]
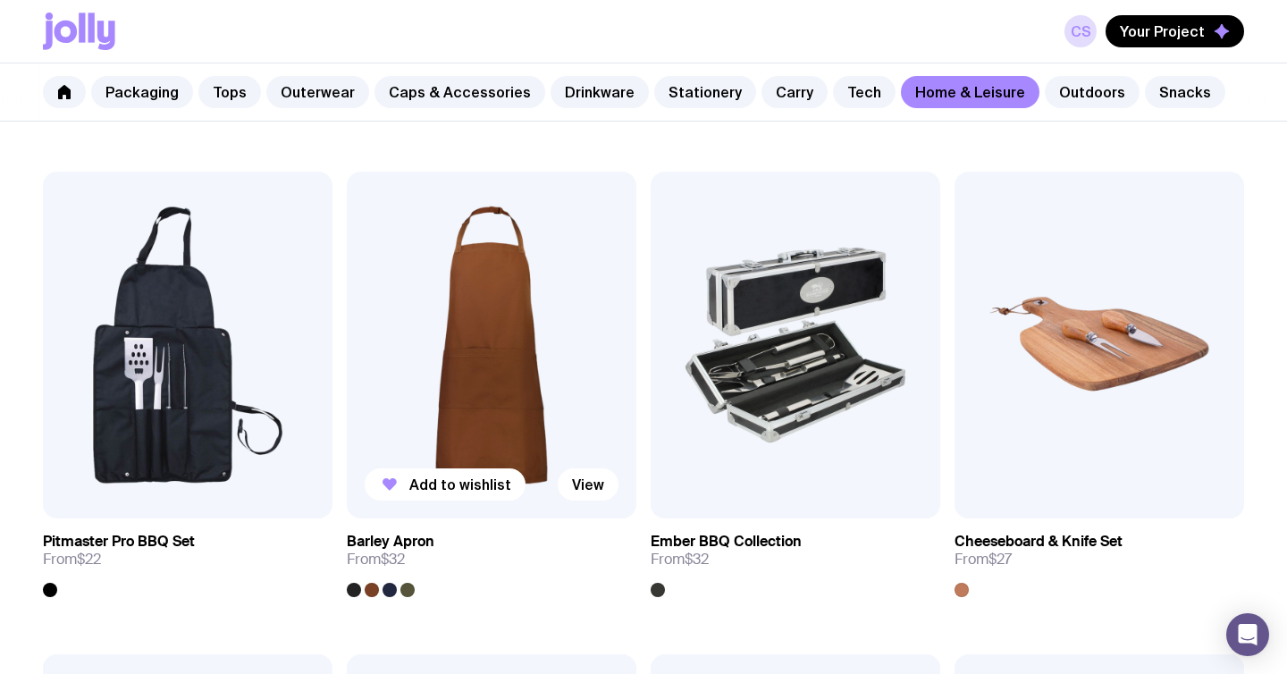
click at [503, 352] on img at bounding box center [491, 346] width 289 height 348
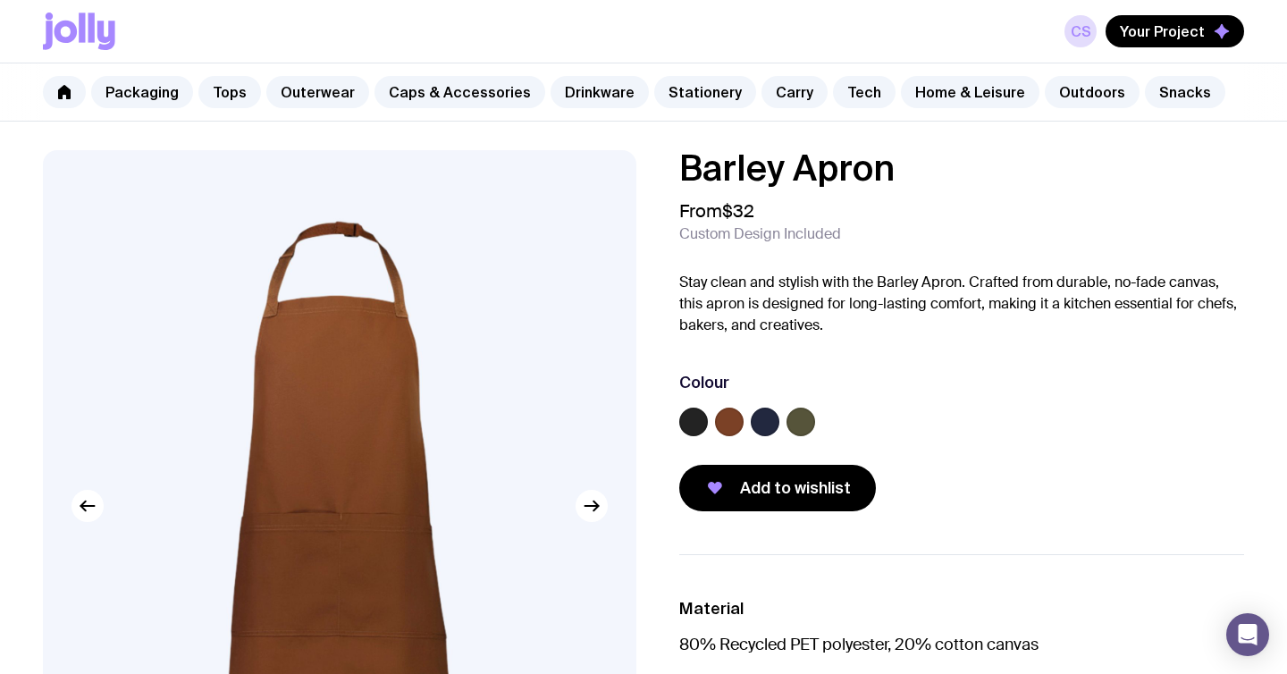
click at [761, 418] on label at bounding box center [765, 421] width 29 height 29
click at [0, 0] on input "radio" at bounding box center [0, 0] width 0 height 0
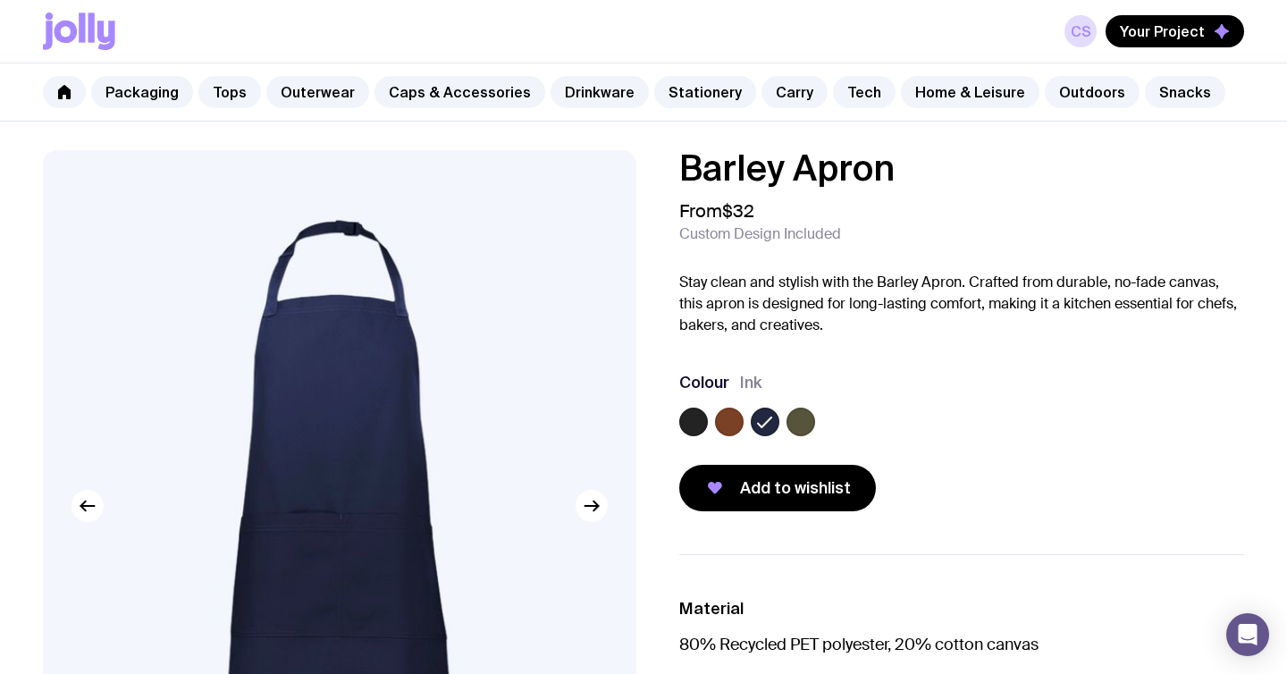
click at [704, 422] on label at bounding box center [693, 421] width 29 height 29
click at [0, 0] on input "radio" at bounding box center [0, 0] width 0 height 0
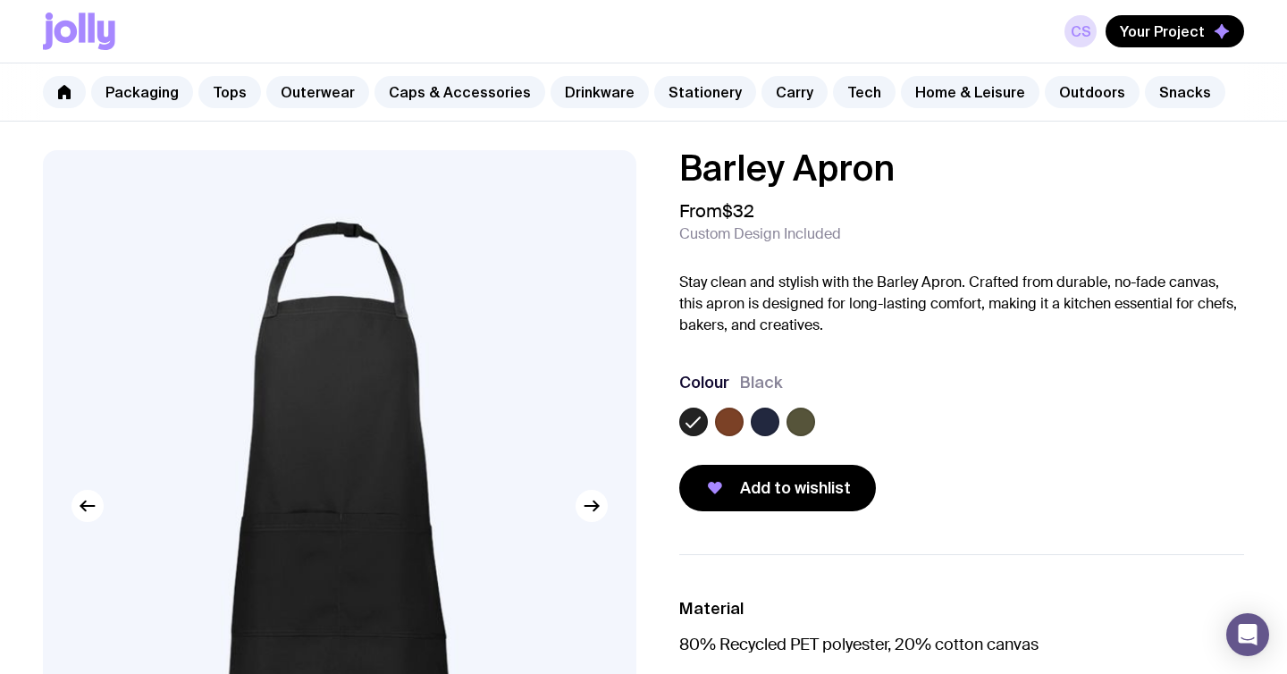
click at [803, 424] on label at bounding box center [800, 421] width 29 height 29
click at [0, 0] on input "radio" at bounding box center [0, 0] width 0 height 0
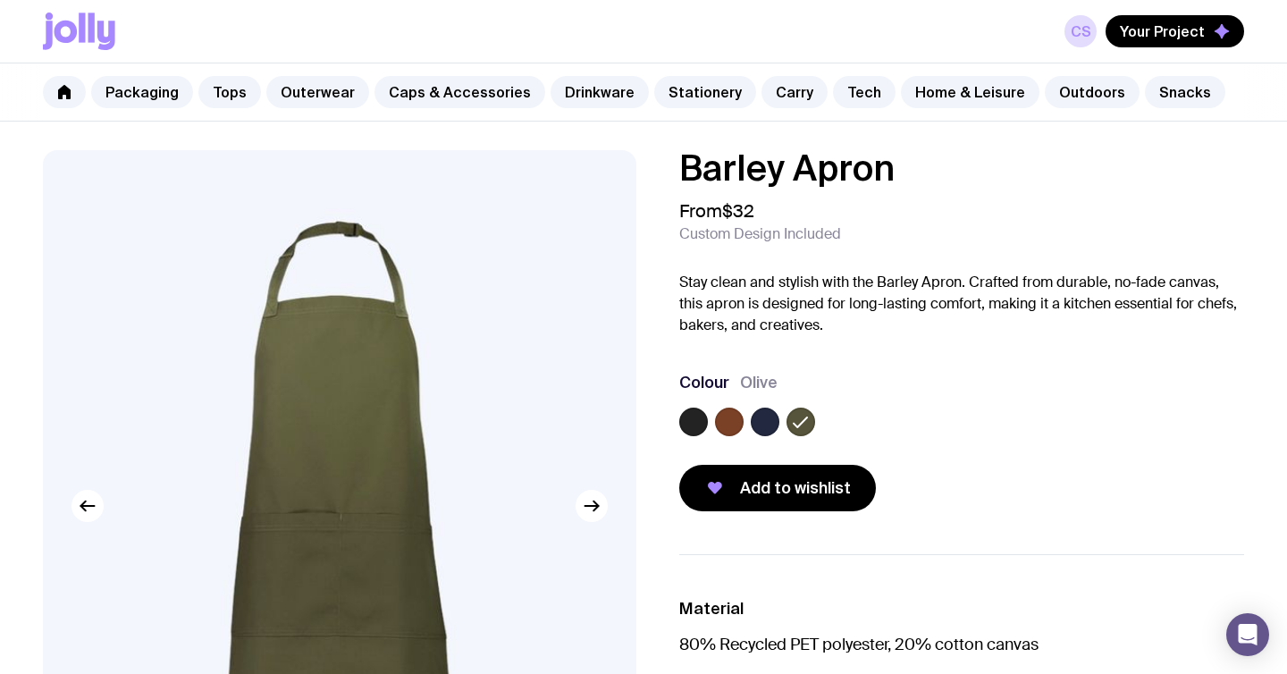
click at [763, 425] on label at bounding box center [765, 421] width 29 height 29
click at [0, 0] on input "radio" at bounding box center [0, 0] width 0 height 0
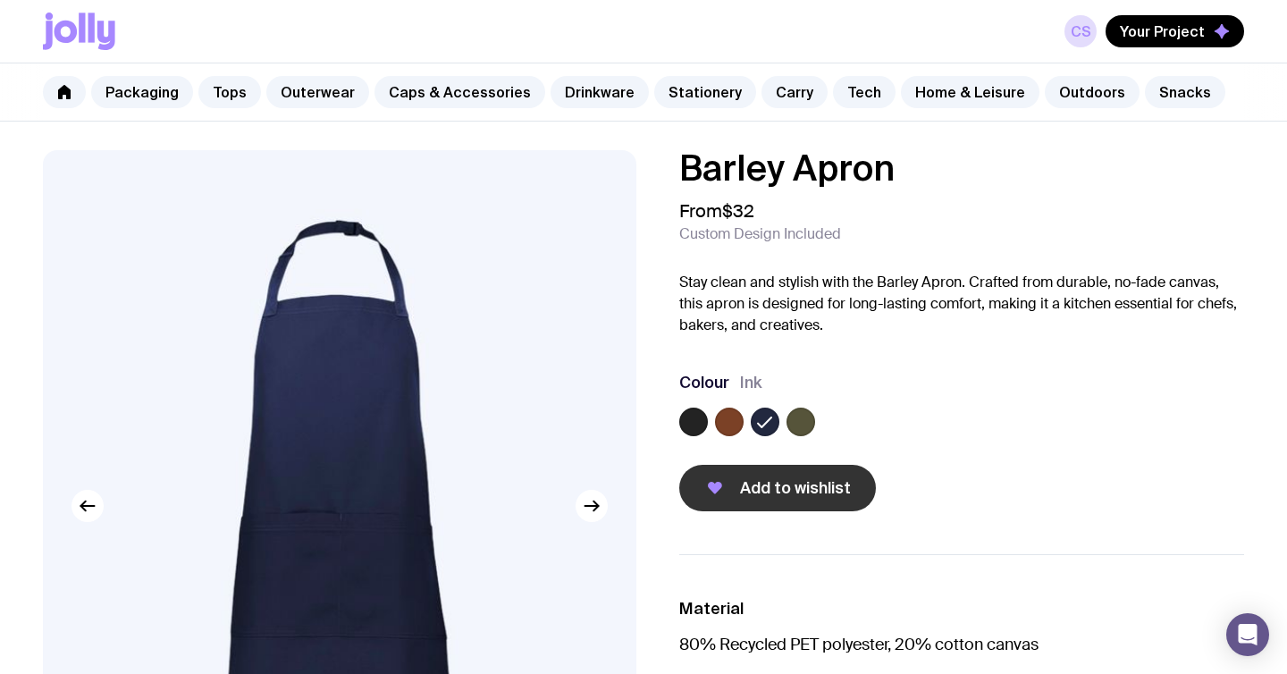
click at [789, 488] on span "Add to wishlist" at bounding box center [795, 487] width 111 height 21
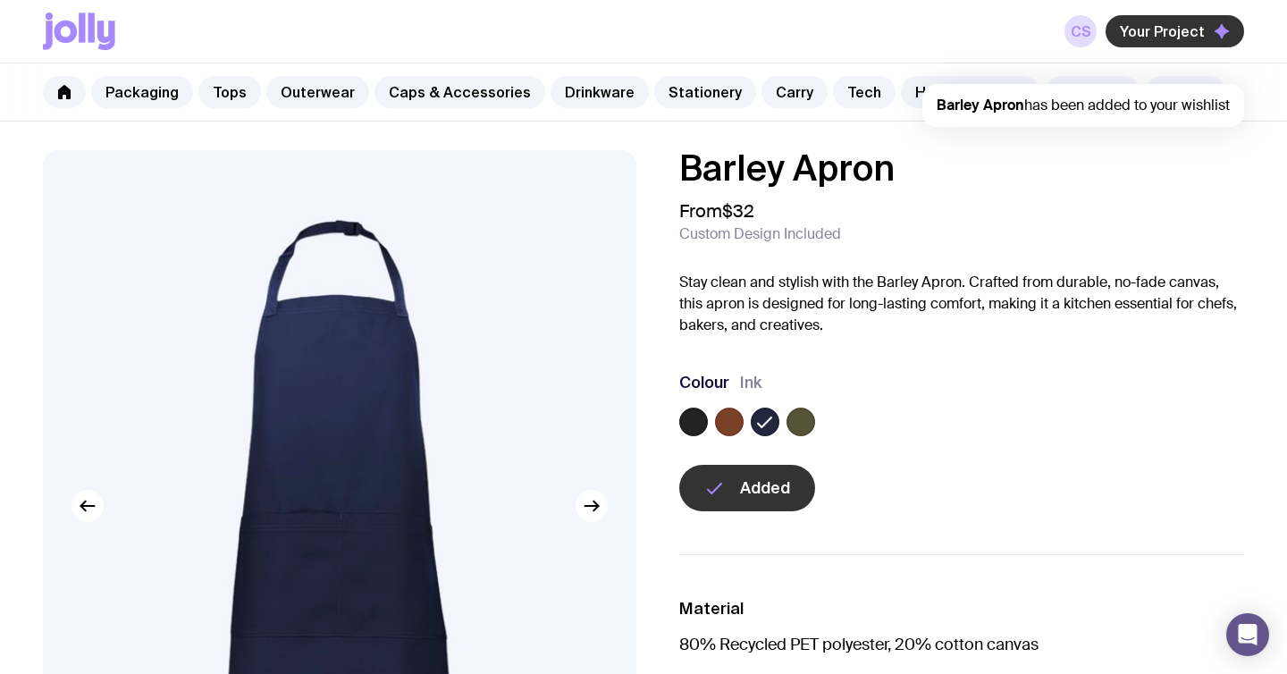
click at [1117, 38] on button "Your Project" at bounding box center [1174, 31] width 138 height 32
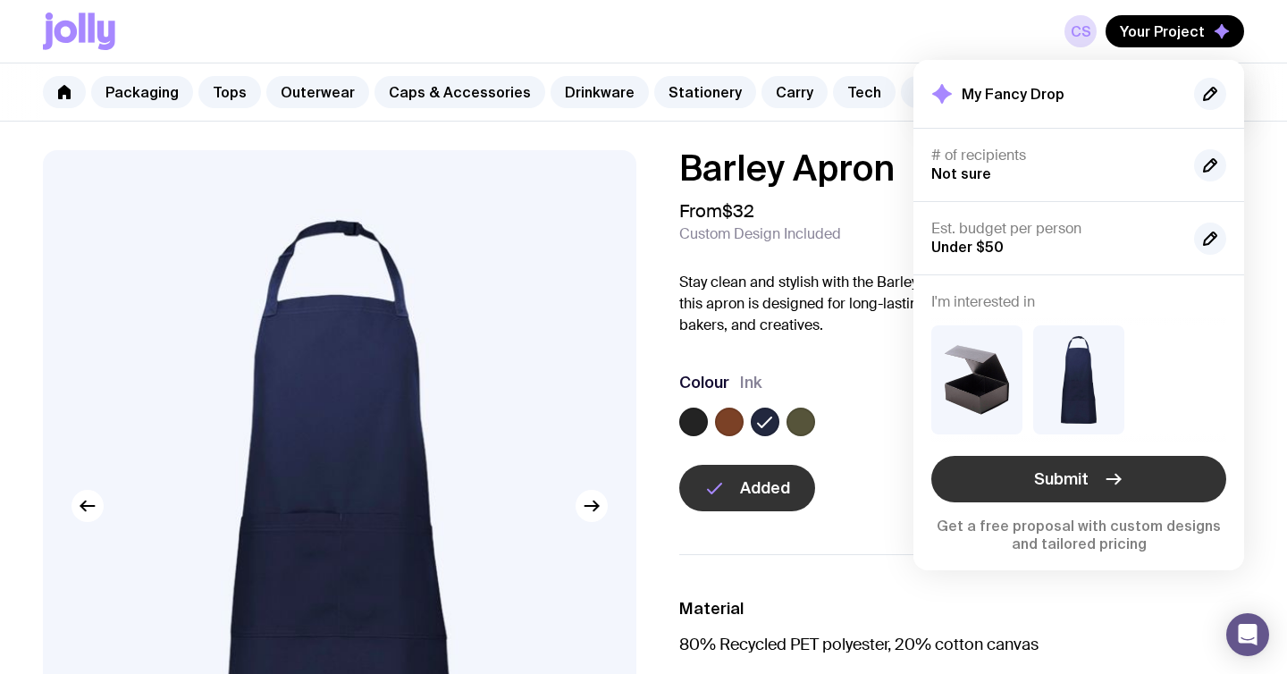
click at [1089, 485] on button "Submit" at bounding box center [1078, 479] width 295 height 46
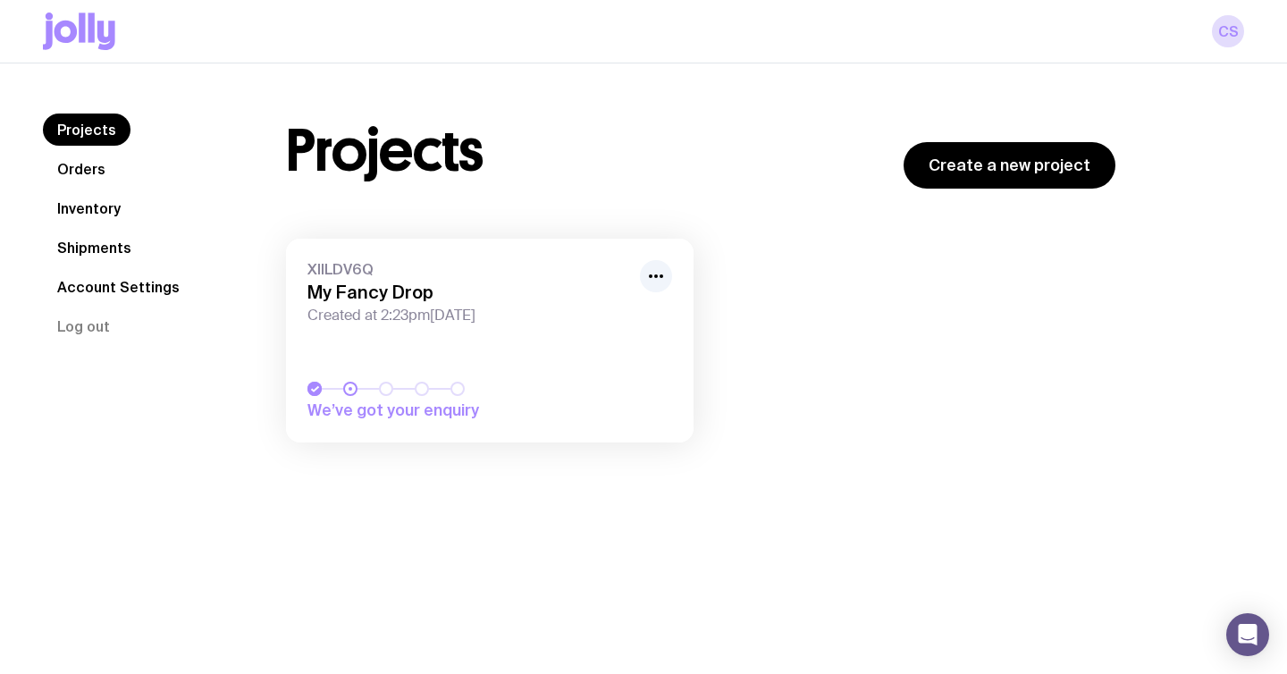
click at [507, 398] on div "We’ve got your enquiry" at bounding box center [489, 401] width 365 height 39
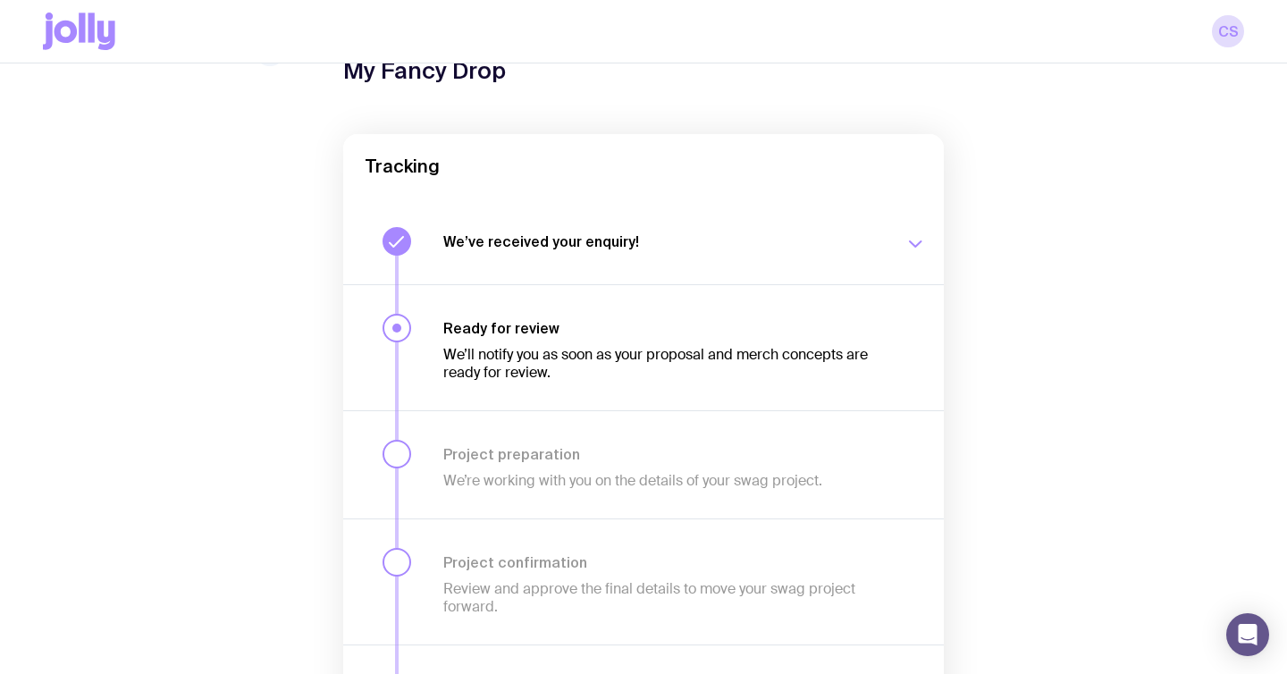
scroll to position [109, 0]
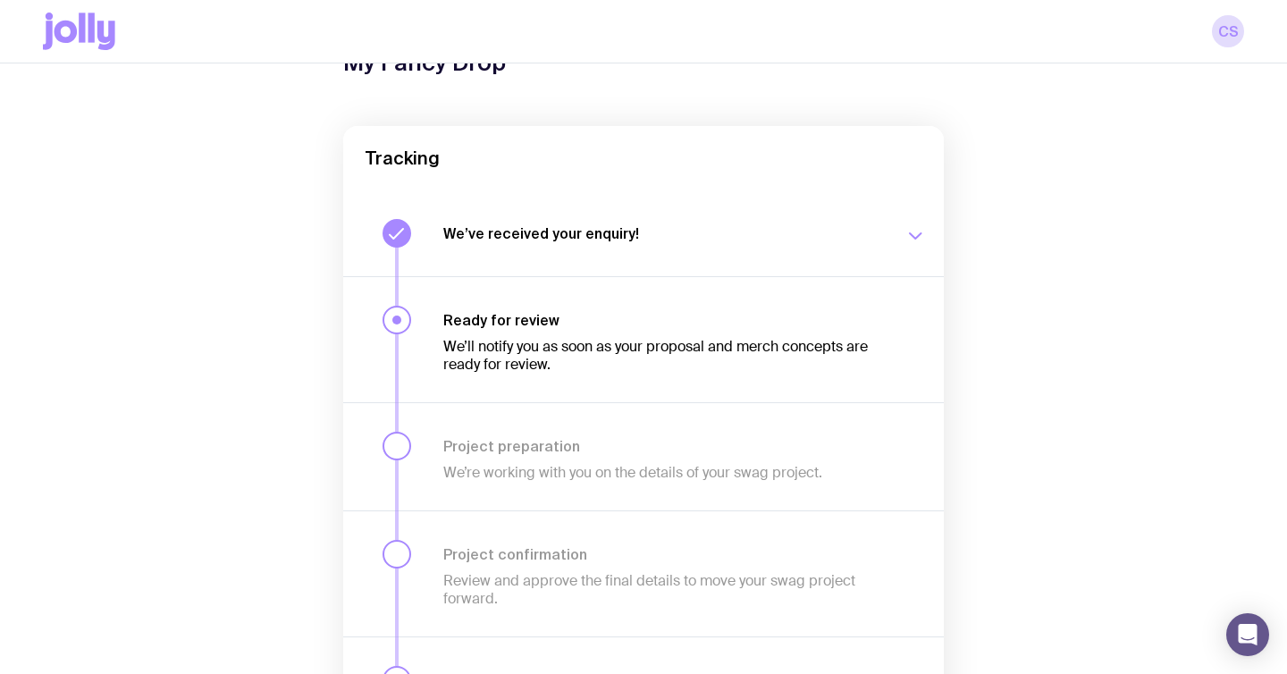
click at [453, 335] on div "We’ll notify you as soon as your proposal and merch concepts are ready for revi…" at bounding box center [663, 351] width 440 height 45
click at [395, 323] on div at bounding box center [396, 319] width 9 height 9
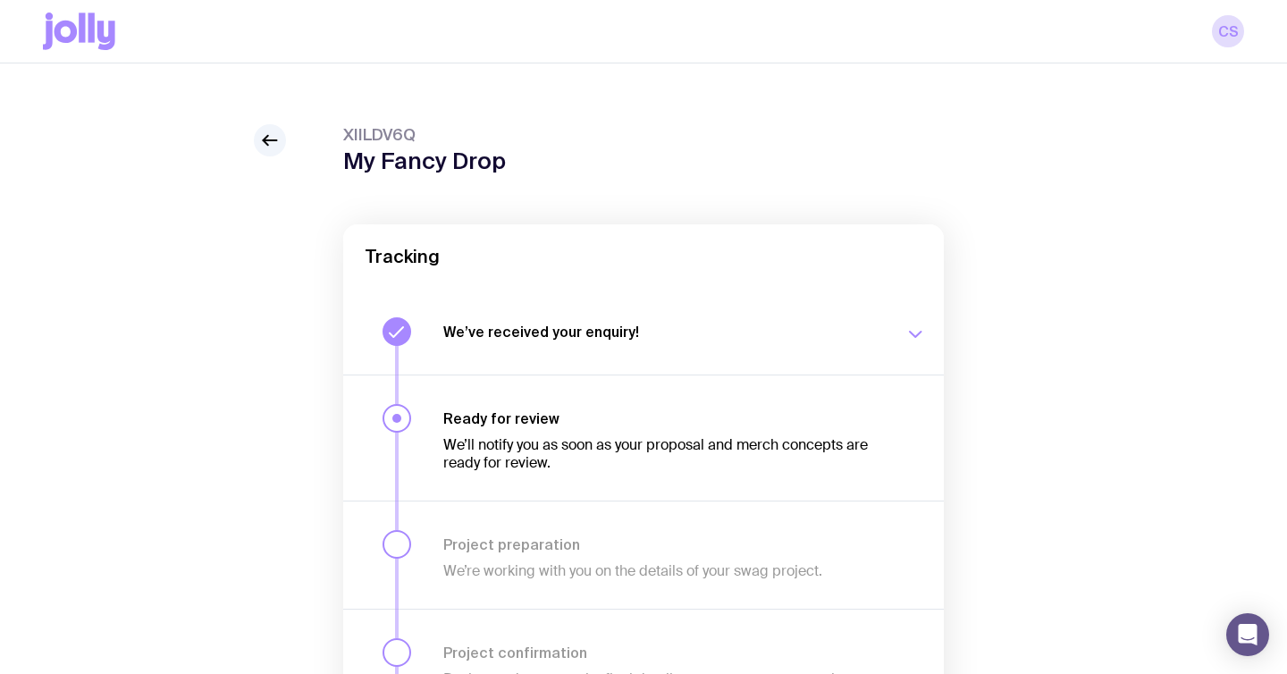
scroll to position [0, 0]
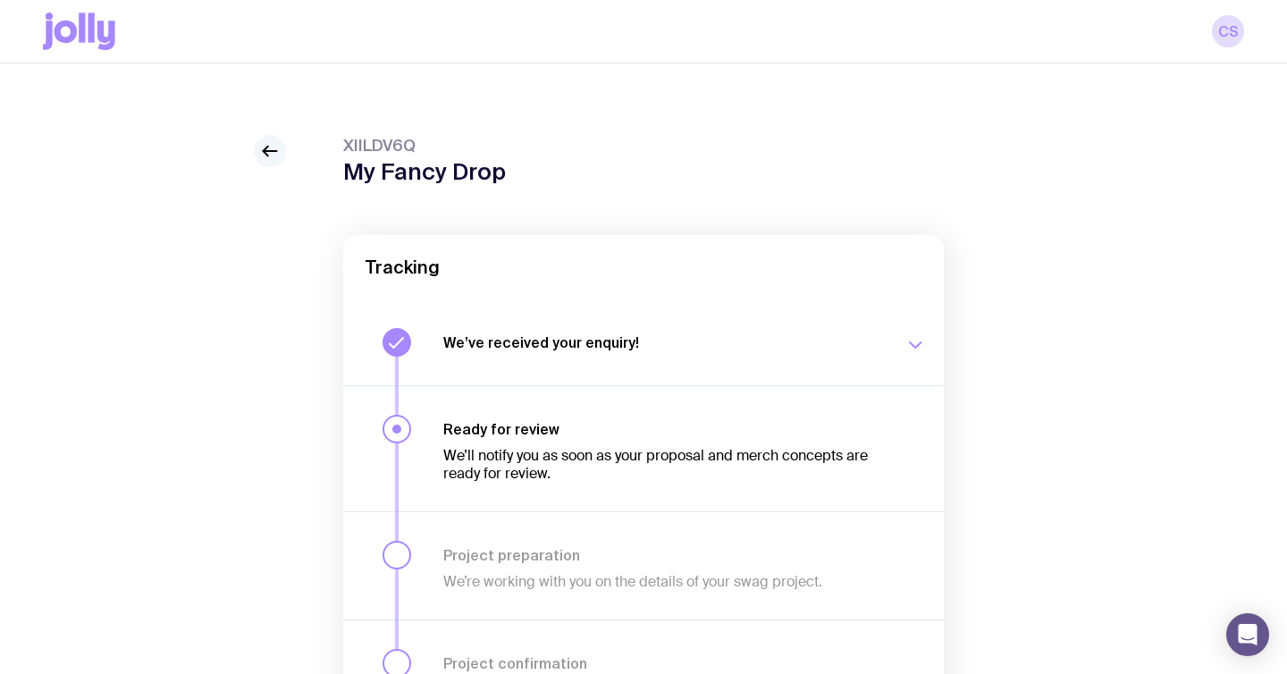
click at [273, 156] on icon at bounding box center [269, 150] width 21 height 21
